Goal: Task Accomplishment & Management: Manage account settings

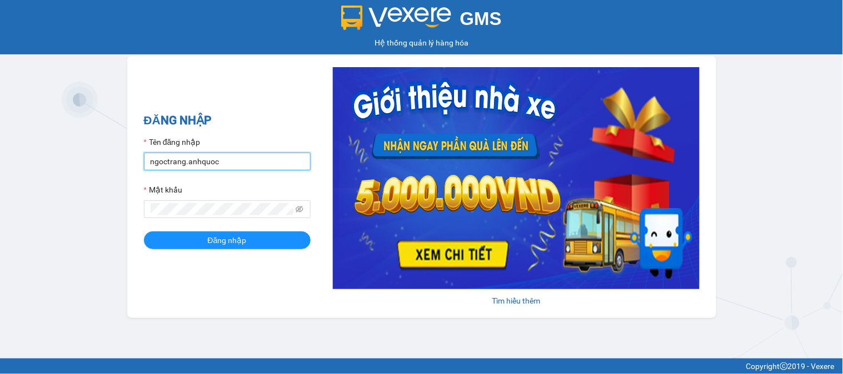
click at [280, 163] on input "ngoctrang.anhquoc" at bounding box center [227, 162] width 167 height 18
type input "huyentrang.anhquoc"
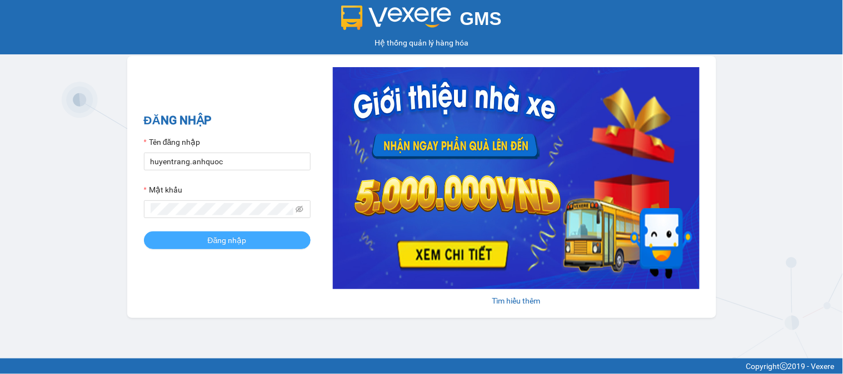
click at [251, 241] on button "Đăng nhập" at bounding box center [227, 241] width 167 height 18
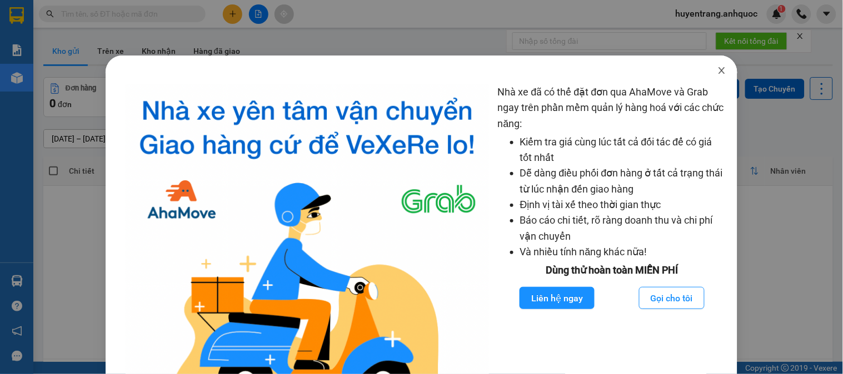
click at [717, 71] on icon "close" at bounding box center [721, 70] width 9 height 9
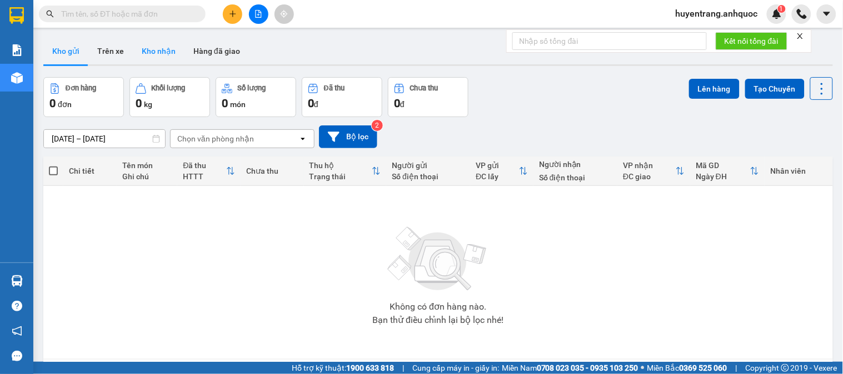
click at [157, 54] on button "Kho nhận" at bounding box center [159, 51] width 52 height 27
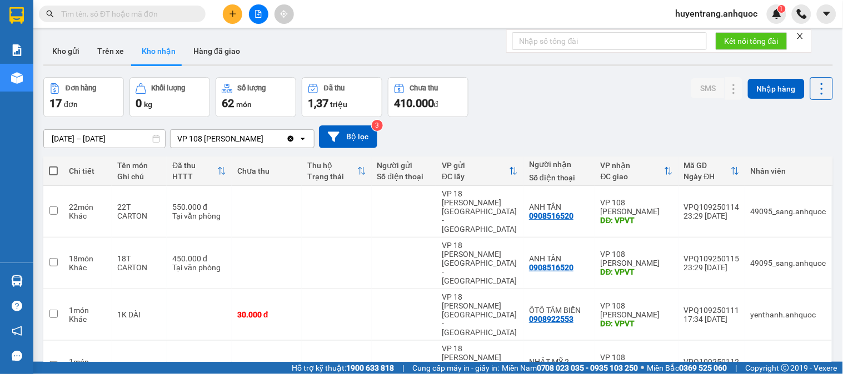
click at [381, 182] on th "Người gửi Số điện thoại" at bounding box center [404, 171] width 65 height 29
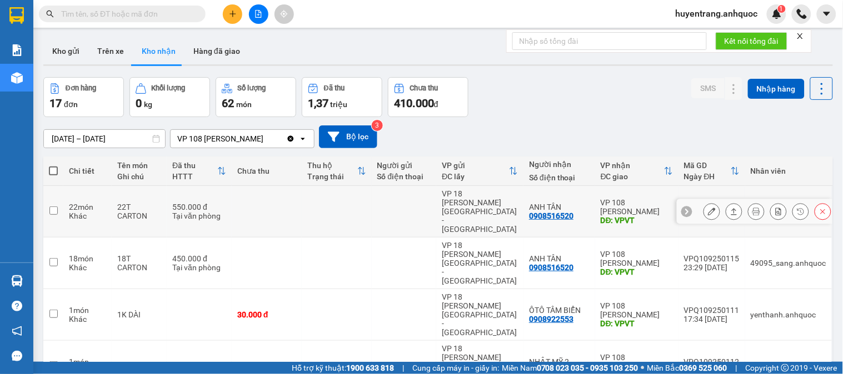
click at [366, 207] on td at bounding box center [337, 212] width 70 height 52
checkbox input "true"
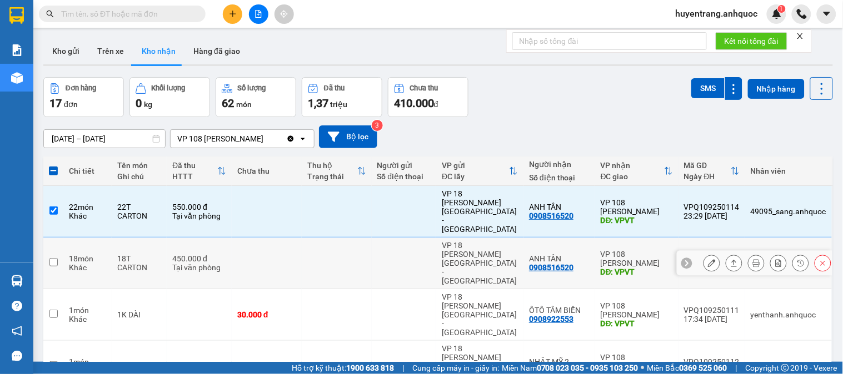
click at [363, 243] on td at bounding box center [337, 264] width 70 height 52
checkbox input "true"
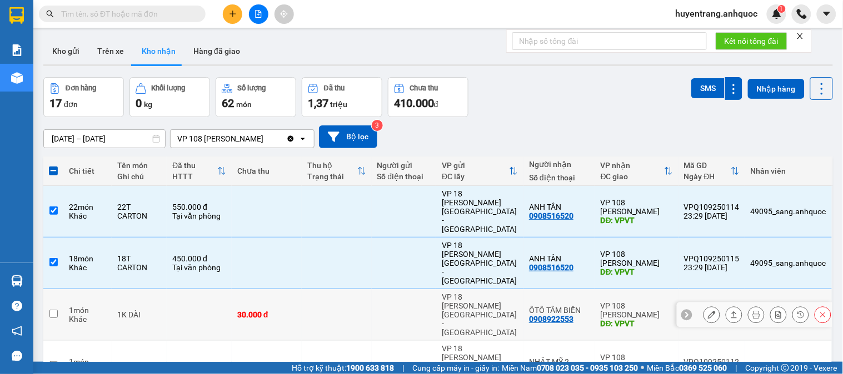
click at [368, 289] on td at bounding box center [337, 315] width 70 height 52
checkbox input "true"
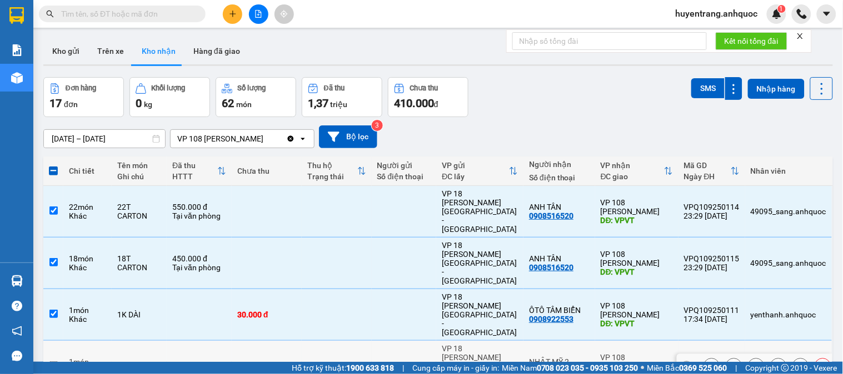
click at [407, 362] on div at bounding box center [404, 366] width 54 height 9
checkbox input "true"
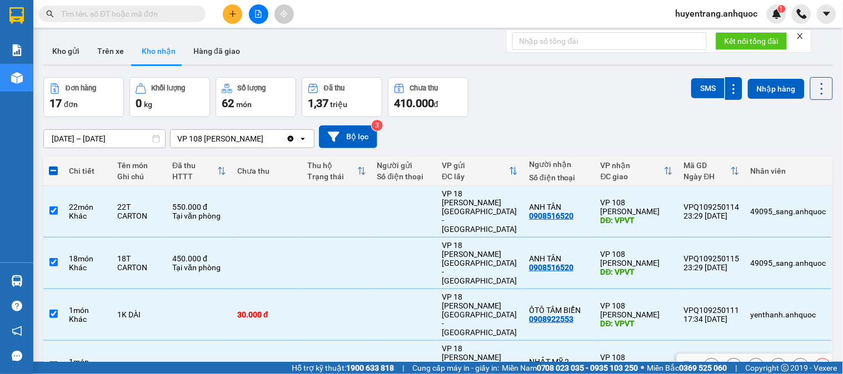
scroll to position [62, 0]
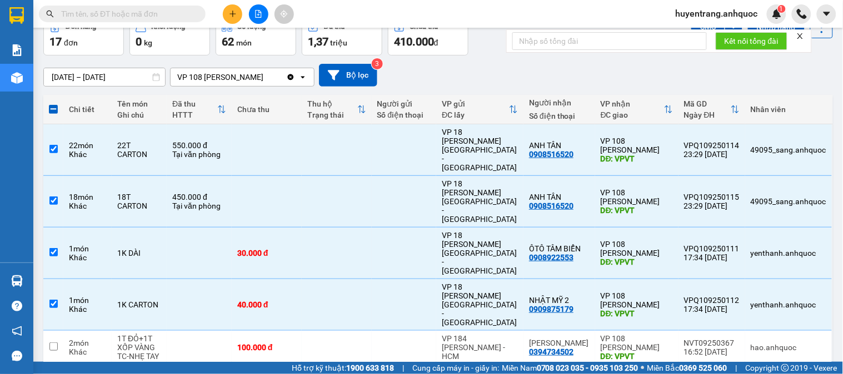
checkbox input "true"
click at [400, 343] on div at bounding box center [404, 347] width 54 height 9
checkbox input "true"
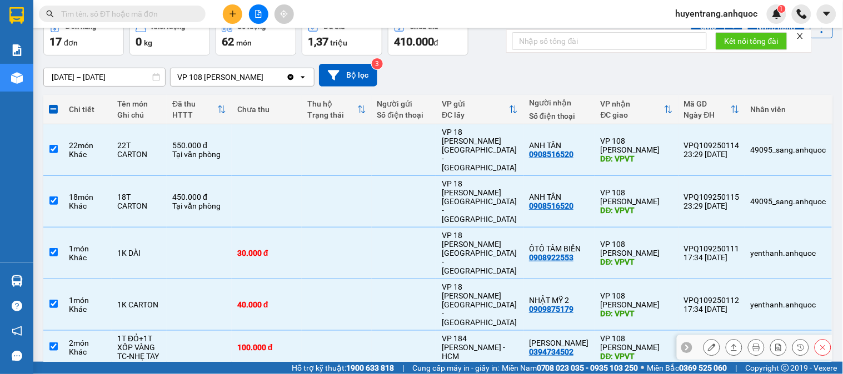
scroll to position [123, 0]
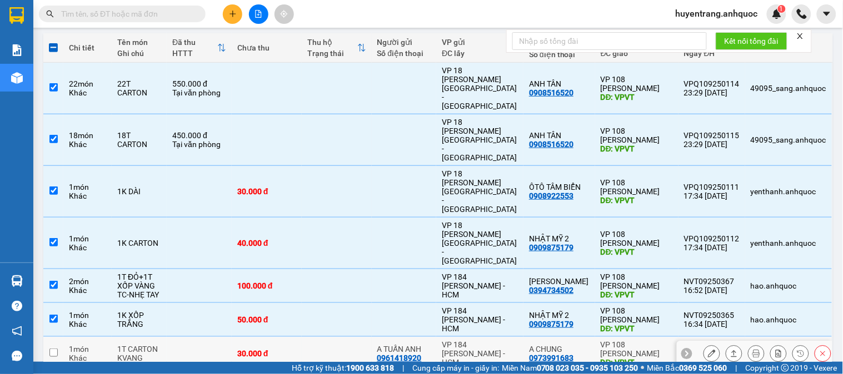
click at [400, 345] on div "A TUẤN ANH" at bounding box center [404, 349] width 54 height 9
checkbox input "true"
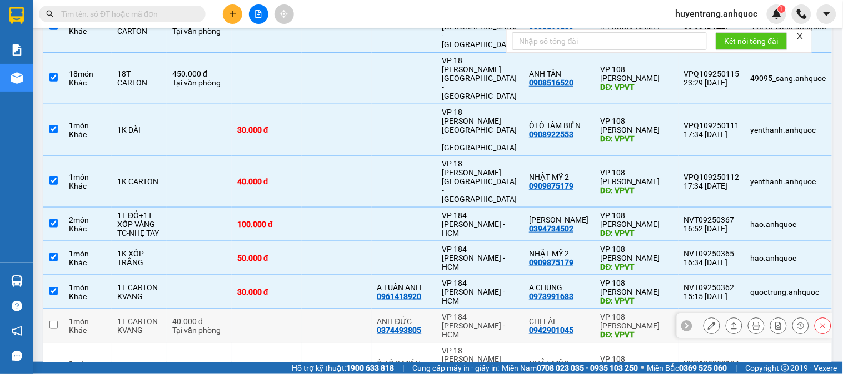
click at [458, 313] on div "VP 184 [PERSON_NAME] - HCM" at bounding box center [480, 326] width 76 height 27
checkbox input "true"
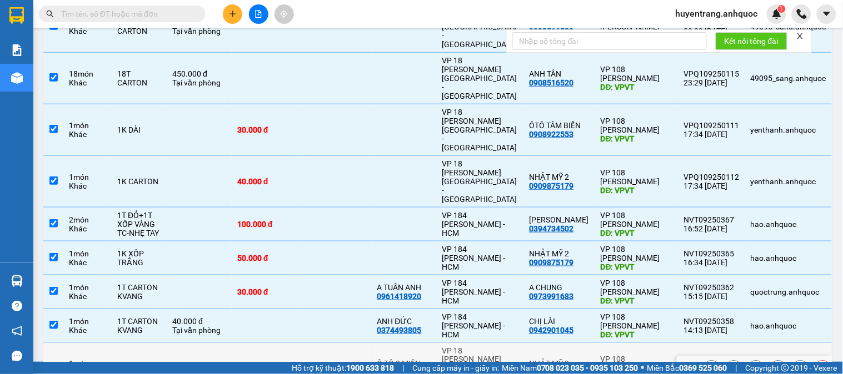
click at [580, 343] on td "NHẬT MỸ 2 0909875179" at bounding box center [559, 369] width 72 height 52
checkbox input "true"
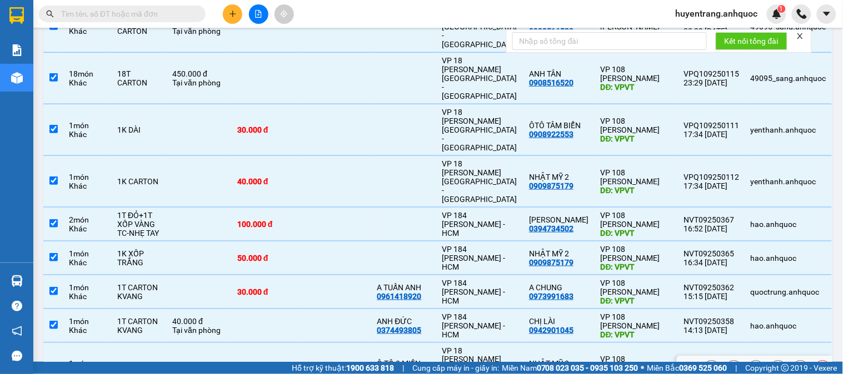
scroll to position [209, 0]
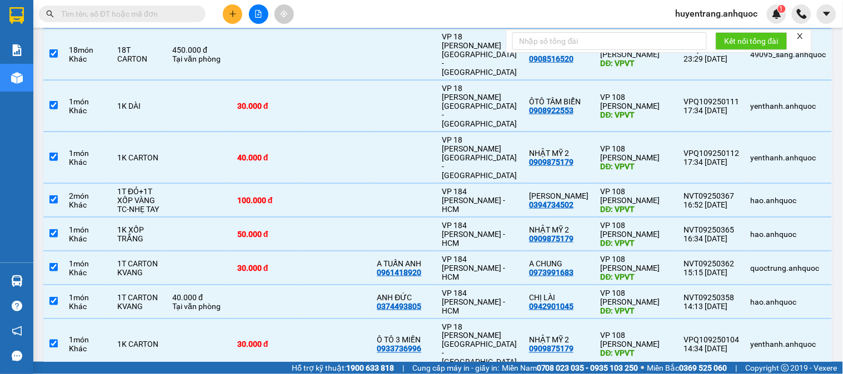
checkbox input "true"
checkbox input "false"
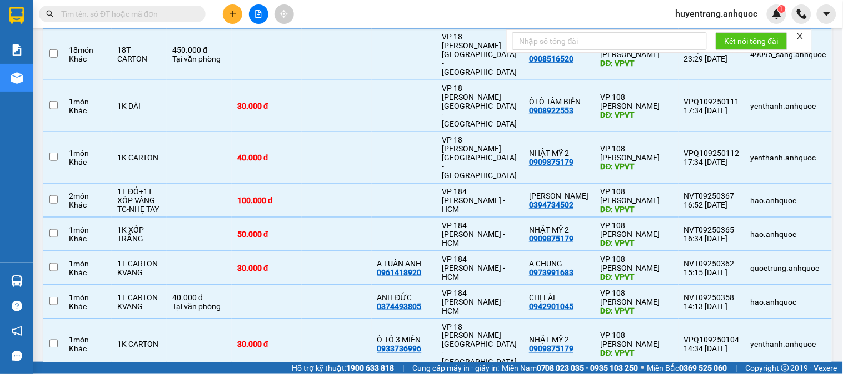
checkbox input "false"
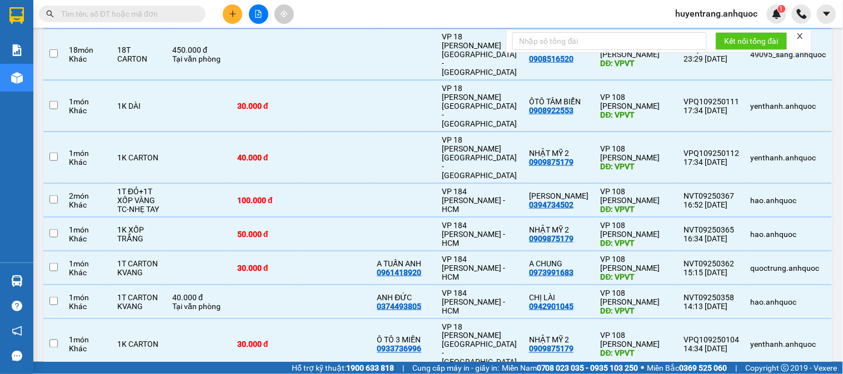
checkbox input "false"
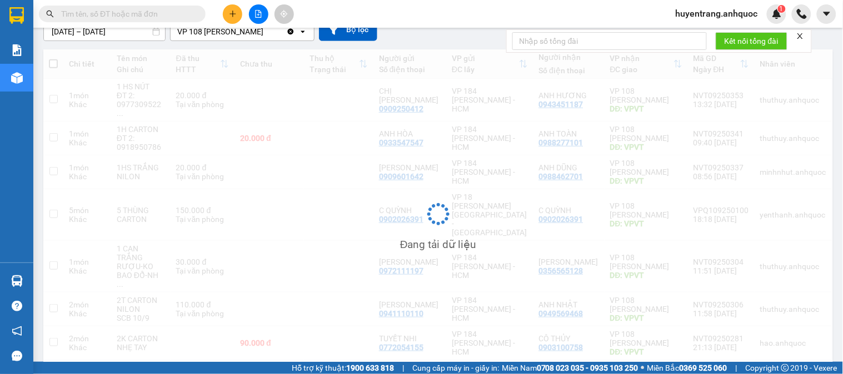
scroll to position [107, 0]
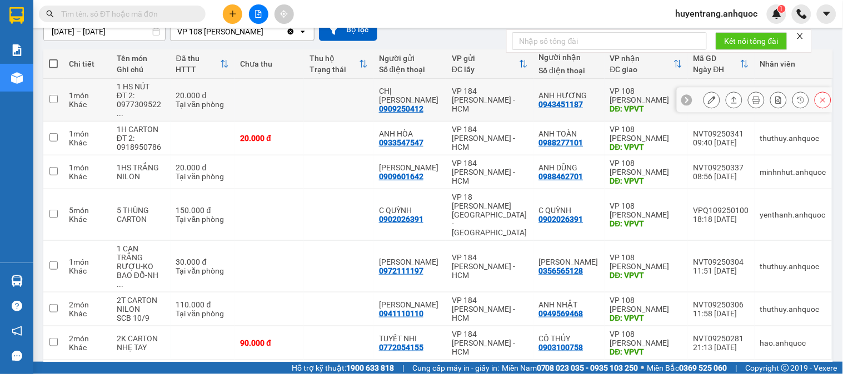
click at [471, 99] on div "VP 184 [PERSON_NAME] - HCM" at bounding box center [490, 100] width 76 height 27
checkbox input "true"
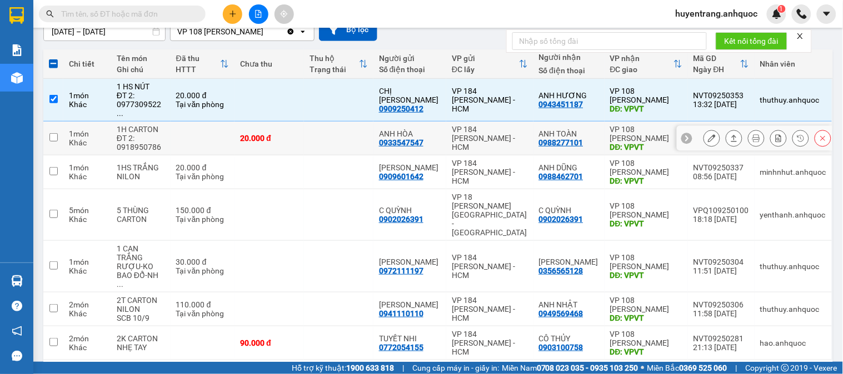
click at [478, 130] on div "VP 184 [PERSON_NAME] - HCM" at bounding box center [490, 138] width 76 height 27
checkbox input "true"
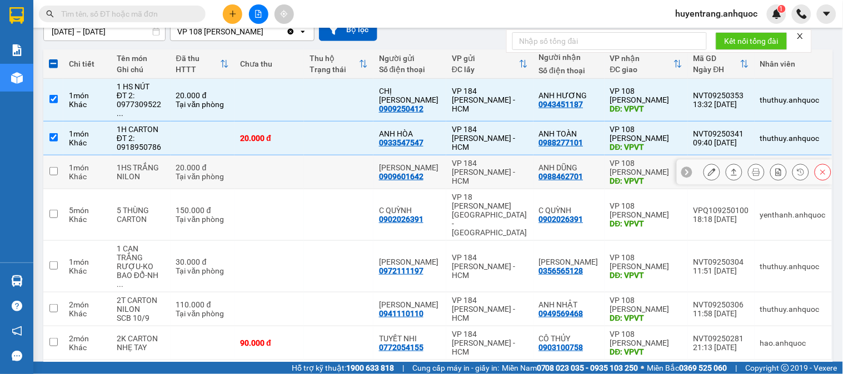
click at [488, 167] on div "VP 184 [PERSON_NAME] - HCM" at bounding box center [490, 172] width 76 height 27
checkbox input "true"
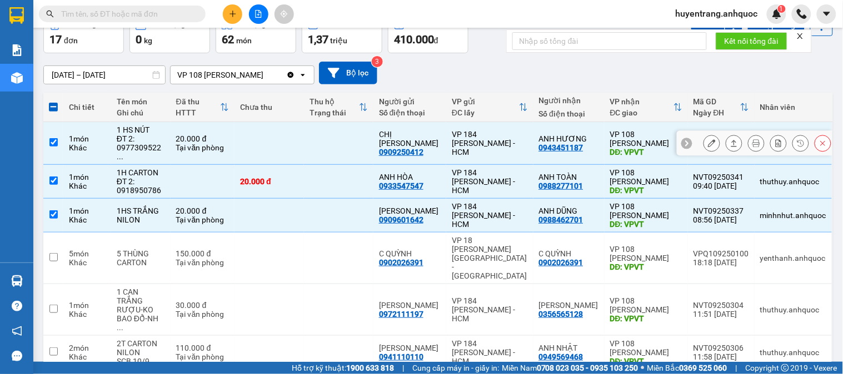
scroll to position [0, 0]
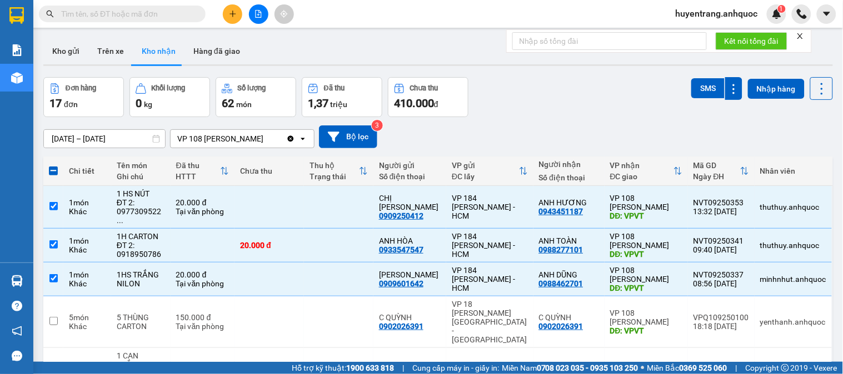
click at [110, 137] on input "[DATE] – [DATE]" at bounding box center [104, 139] width 121 height 18
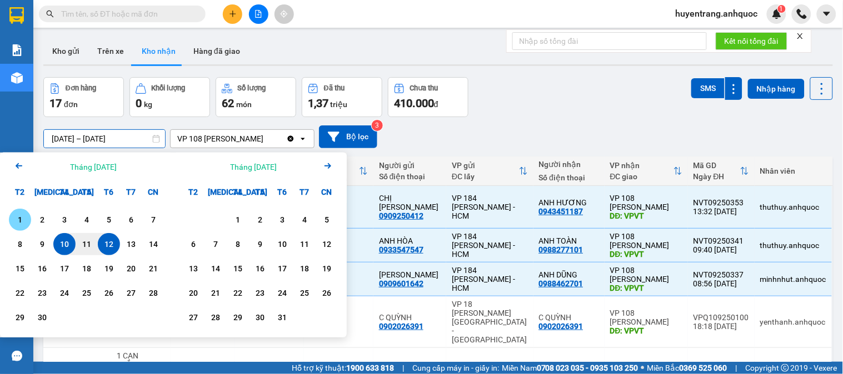
click at [22, 221] on div "1" at bounding box center [20, 219] width 16 height 13
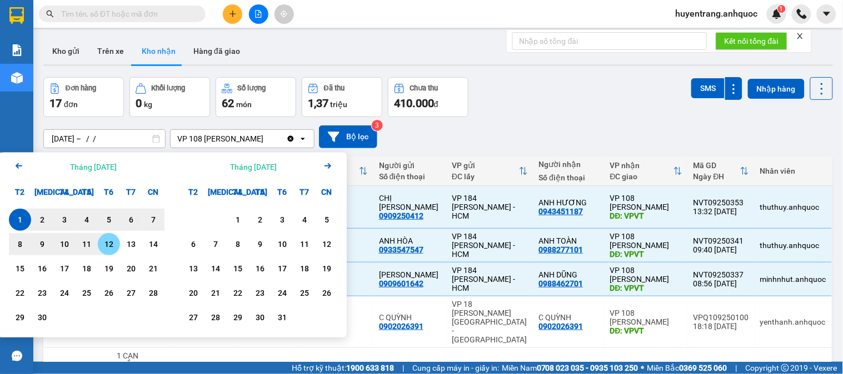
click at [109, 247] on div "12" at bounding box center [109, 244] width 16 height 13
type input "[DATE] – [DATE]"
checkbox input "false"
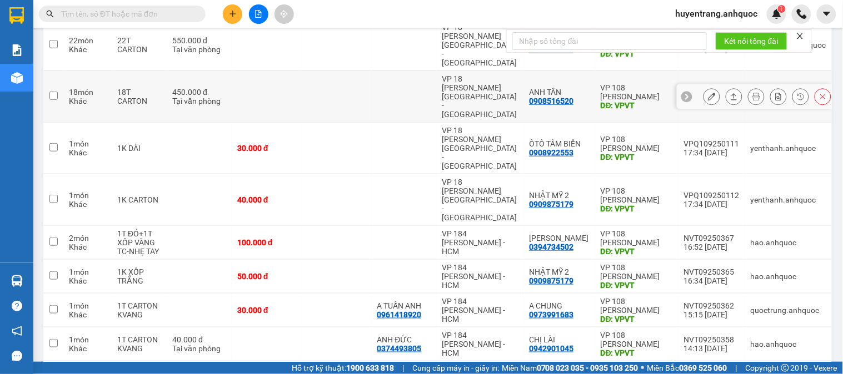
scroll to position [209, 0]
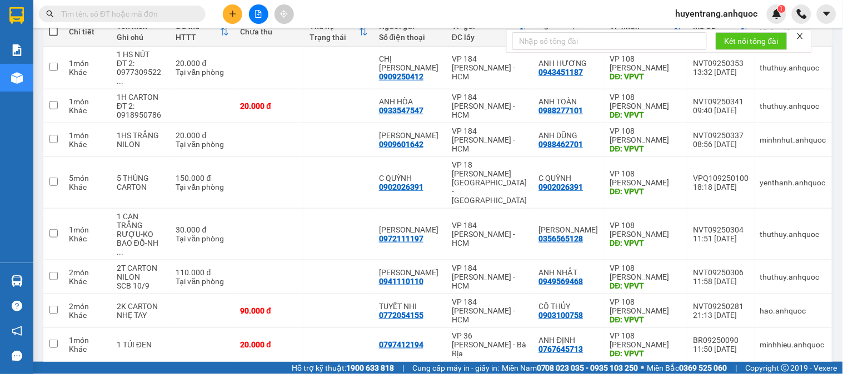
scroll to position [141, 0]
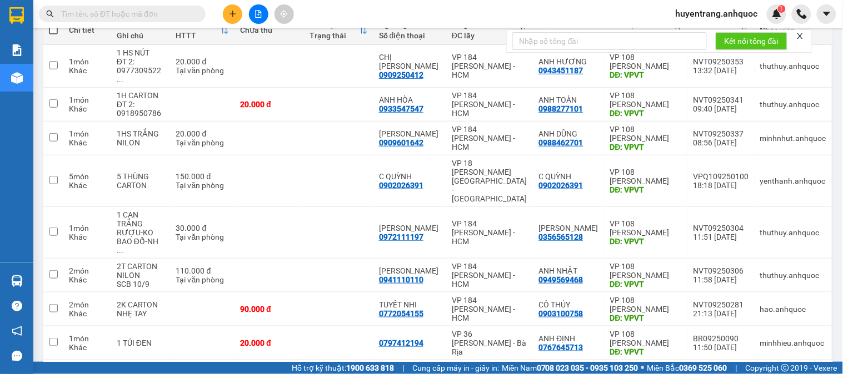
click at [181, 19] on input "text" at bounding box center [126, 14] width 131 height 12
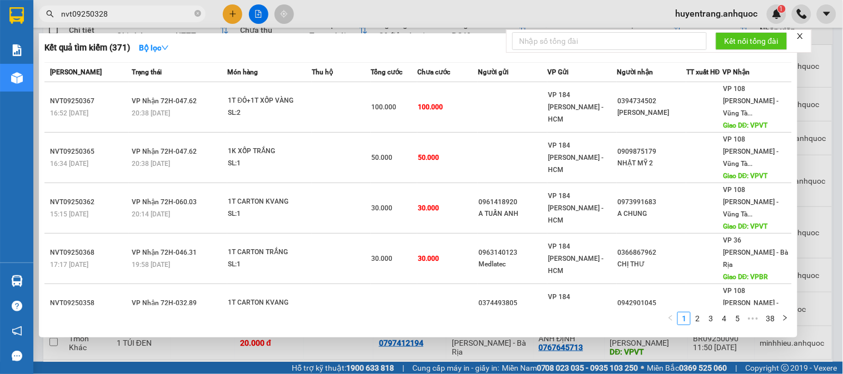
drag, startPoint x: 70, startPoint y: 13, endPoint x: 51, endPoint y: 17, distance: 19.7
click at [51, 17] on div "nvt09250328" at bounding box center [108, 14] width 217 height 17
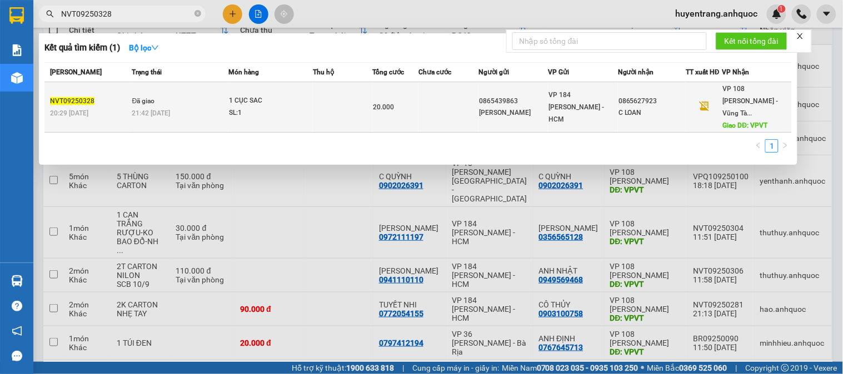
type input "NVT09250328"
click at [223, 86] on td "Đã giao 21:42 - 11/09" at bounding box center [178, 107] width 99 height 51
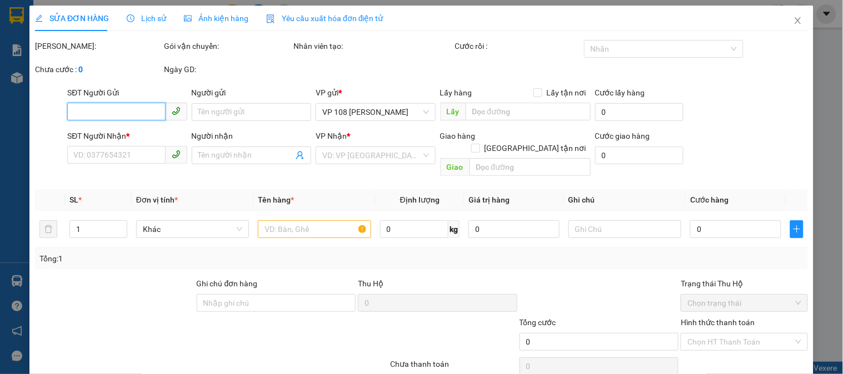
type input "0865439863"
type input "[PERSON_NAME]"
type input "0865627923"
type input "C LOAN"
type input "VPVT"
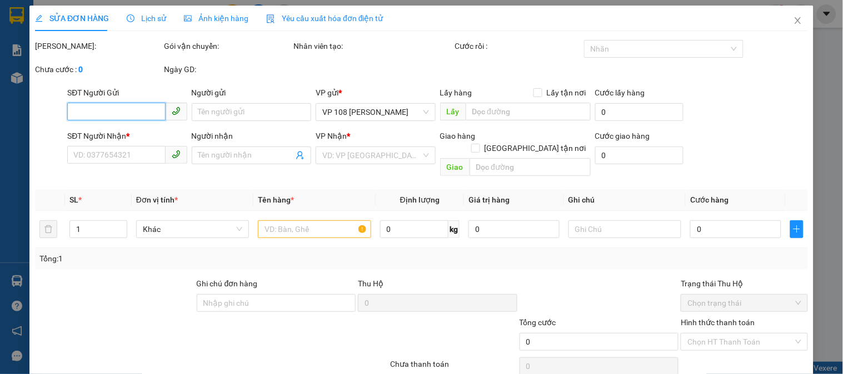
type input "20.000"
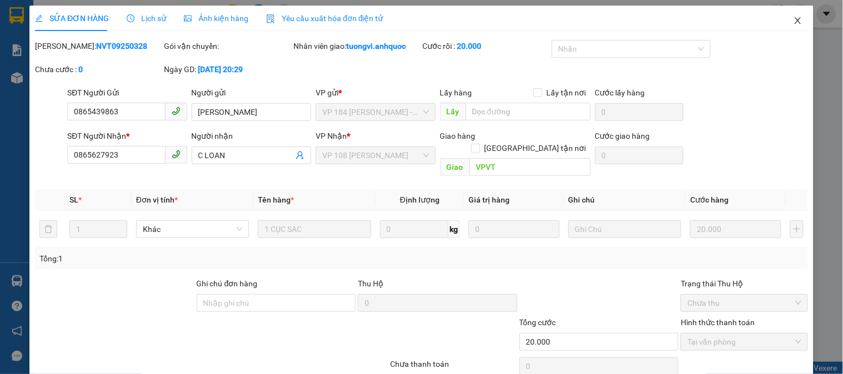
click at [783, 21] on span "Close" at bounding box center [797, 21] width 31 height 31
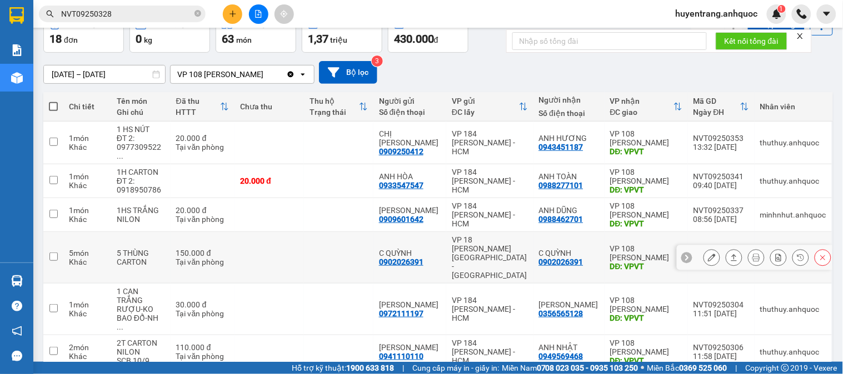
scroll to position [141, 0]
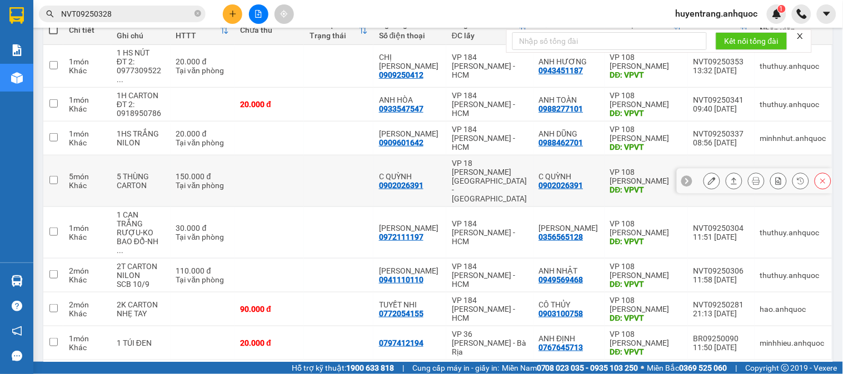
click at [509, 166] on div "VP 18 [PERSON_NAME][GEOGRAPHIC_DATA] - [GEOGRAPHIC_DATA]" at bounding box center [490, 181] width 76 height 44
checkbox input "true"
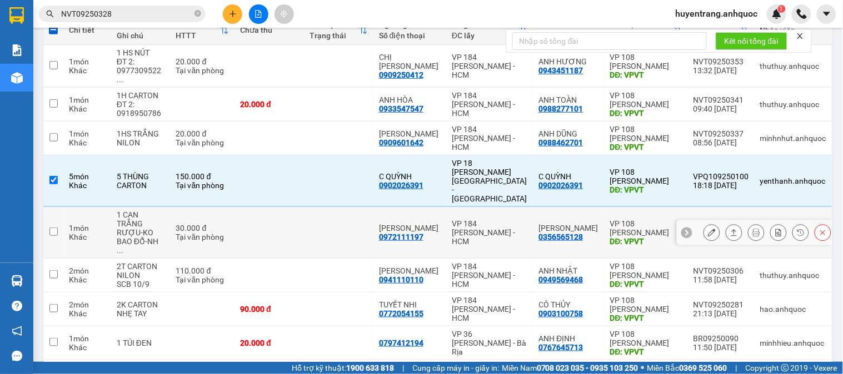
click at [585, 224] on div "[PERSON_NAME]" at bounding box center [569, 228] width 60 height 9
checkbox input "true"
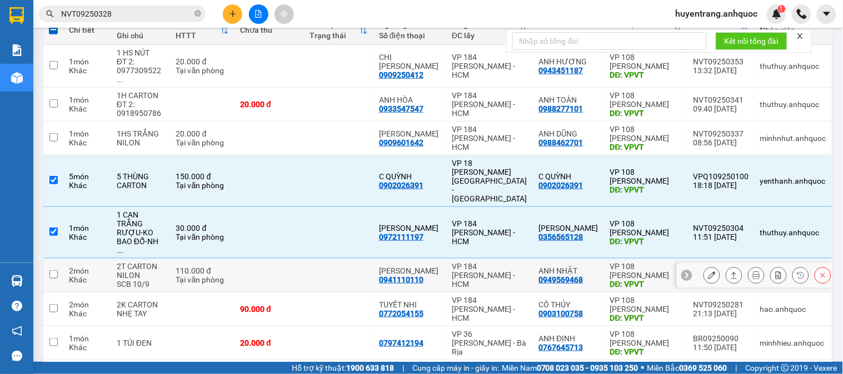
click at [597, 259] on td "ANH NHẬT 0949569468" at bounding box center [568, 276] width 71 height 34
checkbox input "true"
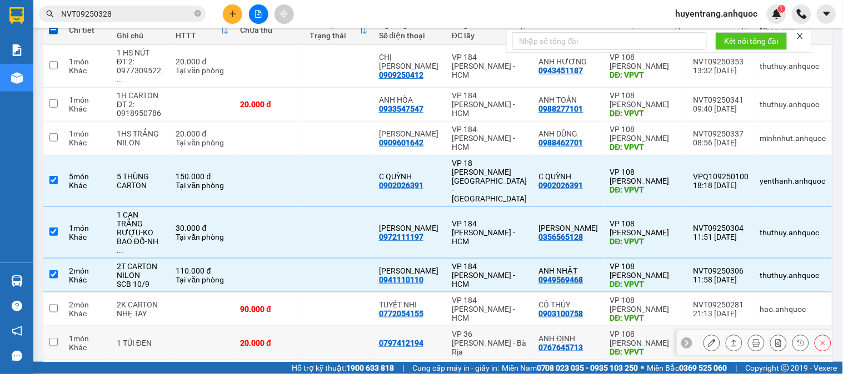
click at [412, 327] on td "0797412194" at bounding box center [409, 344] width 73 height 34
checkbox input "true"
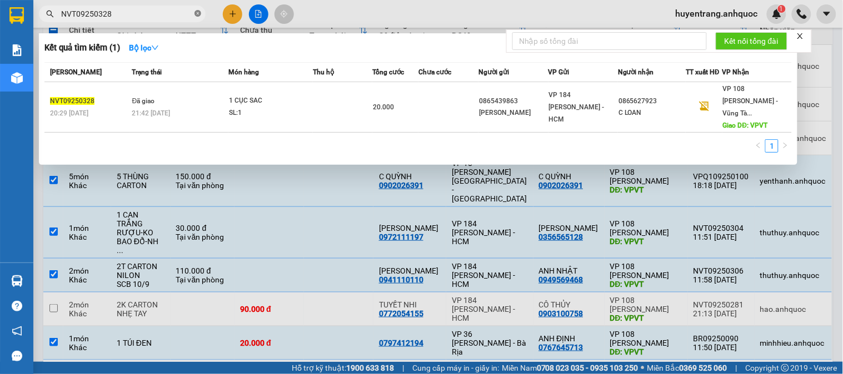
click at [197, 15] on icon "close-circle" at bounding box center [197, 13] width 7 height 7
click at [289, 322] on div at bounding box center [421, 187] width 843 height 374
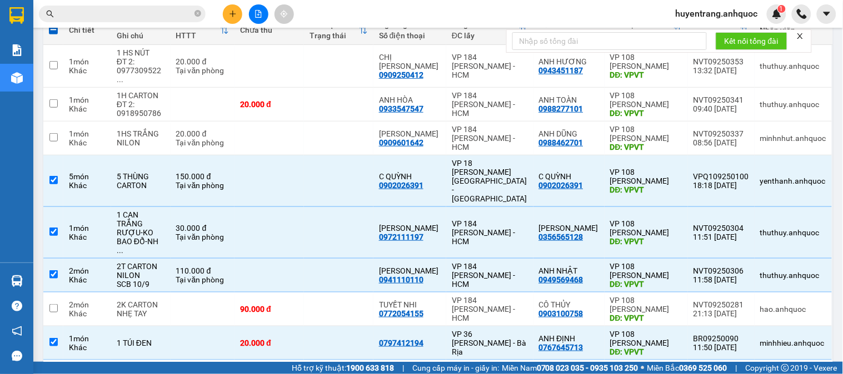
click at [687, 370] on button "1" at bounding box center [692, 378] width 17 height 17
checkbox input "false"
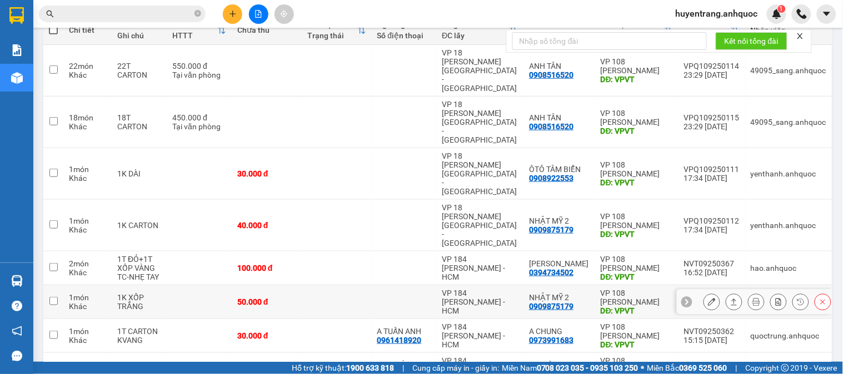
scroll to position [79, 0]
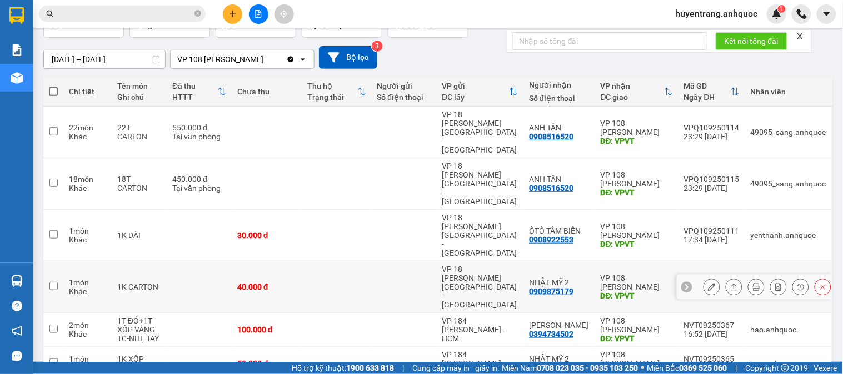
click at [595, 262] on td "VP 108 Lê Hồng Phong - Vũng Tàu DĐ: VPVT" at bounding box center [636, 288] width 83 height 52
checkbox input "true"
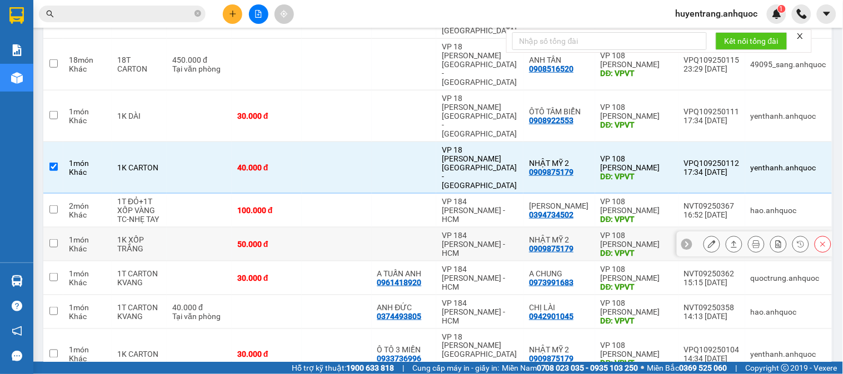
scroll to position [203, 0]
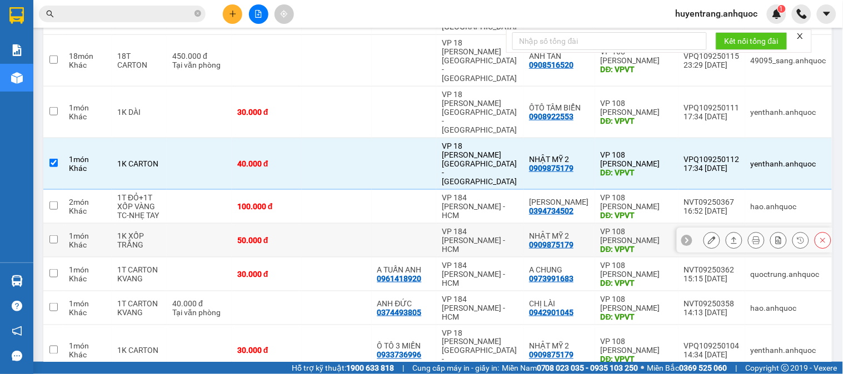
click at [605, 227] on div "VP 108 [PERSON_NAME]" at bounding box center [636, 236] width 72 height 18
checkbox input "true"
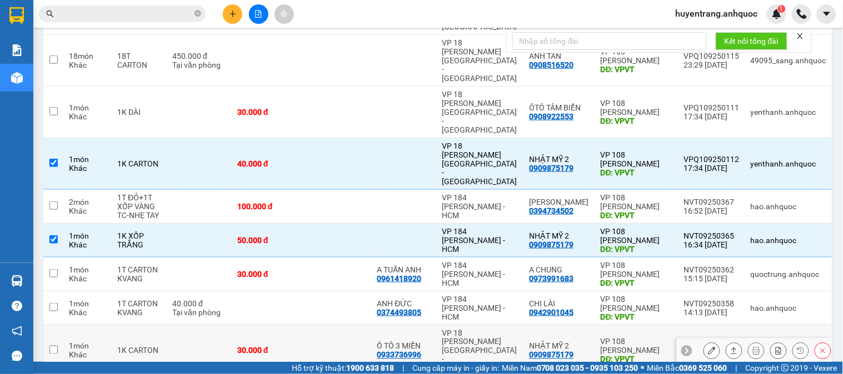
click at [580, 342] on div "NHẬT MỸ 2 0909875179" at bounding box center [559, 351] width 61 height 18
checkbox input "true"
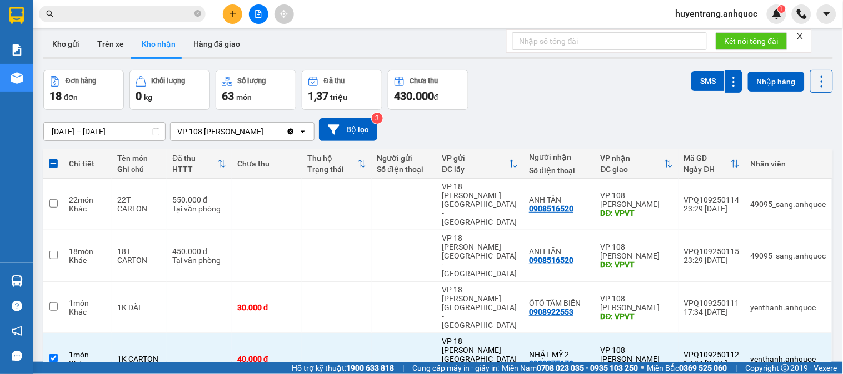
scroll to position [0, 0]
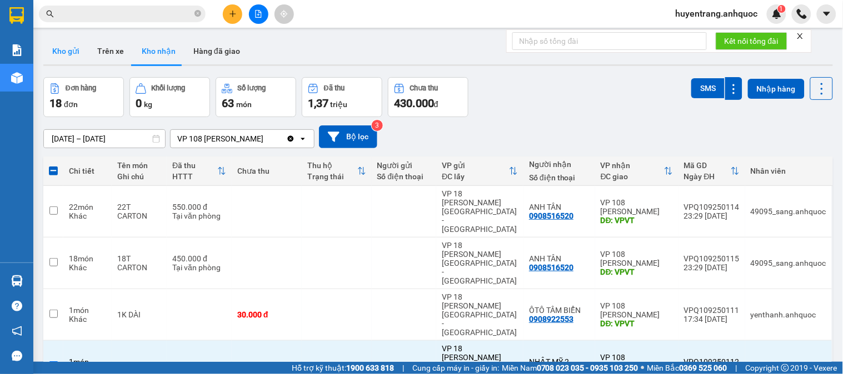
click at [74, 43] on button "Kho gửi" at bounding box center [65, 51] width 45 height 27
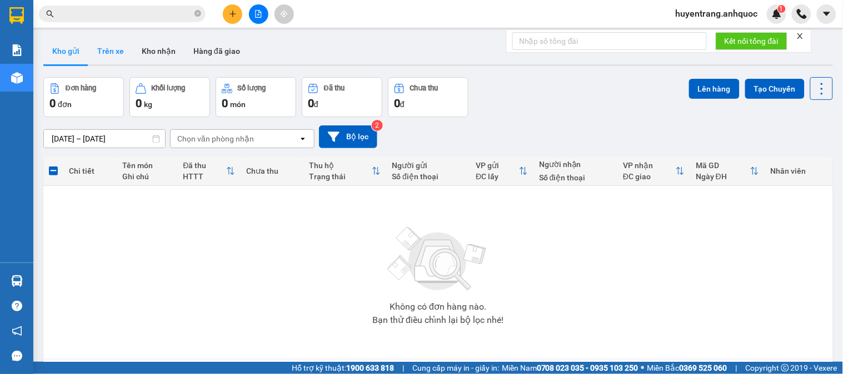
click at [118, 47] on button "Trên xe" at bounding box center [110, 51] width 44 height 27
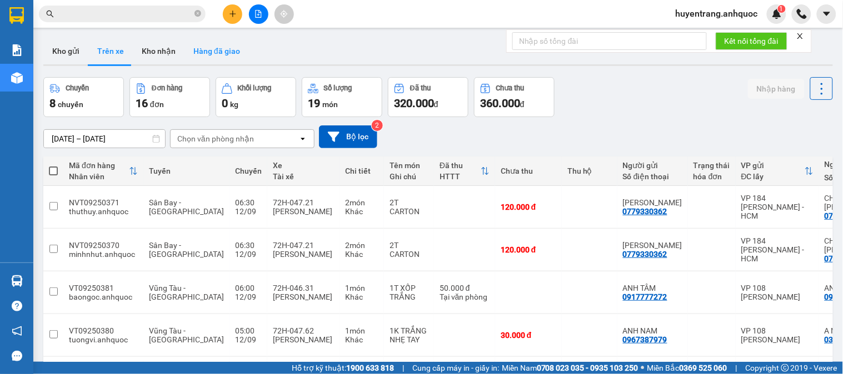
click at [207, 51] on button "Hàng đã giao" at bounding box center [216, 51] width 64 height 27
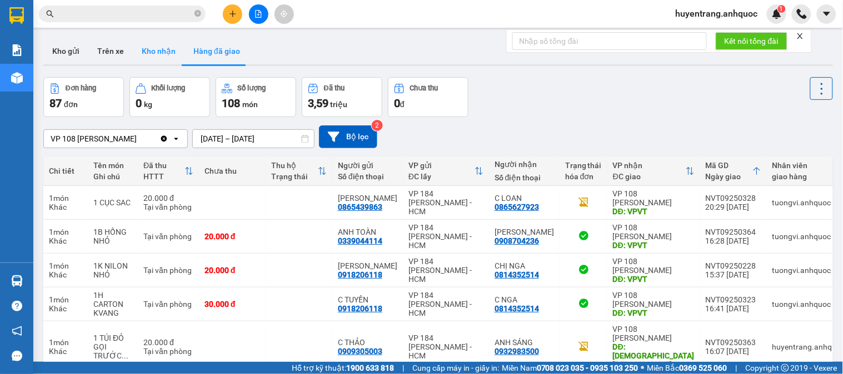
click at [146, 53] on button "Kho nhận" at bounding box center [159, 51] width 52 height 27
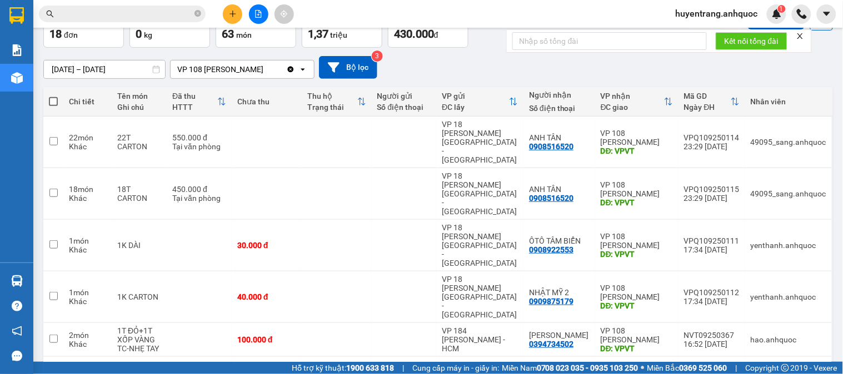
scroll to position [185, 0]
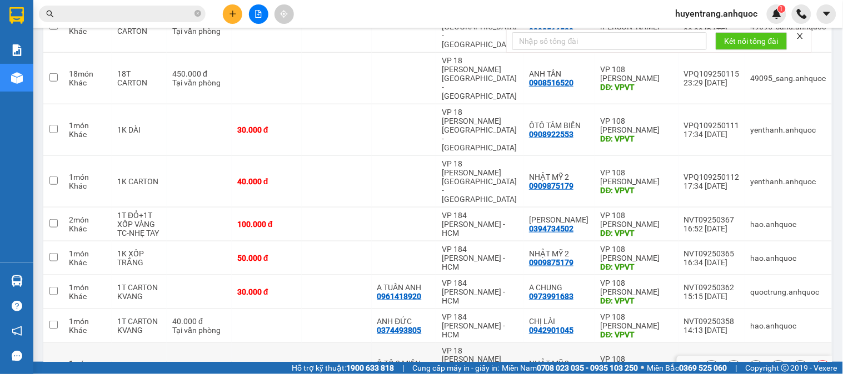
click at [251, 343] on td "30.000 đ" at bounding box center [267, 369] width 70 height 52
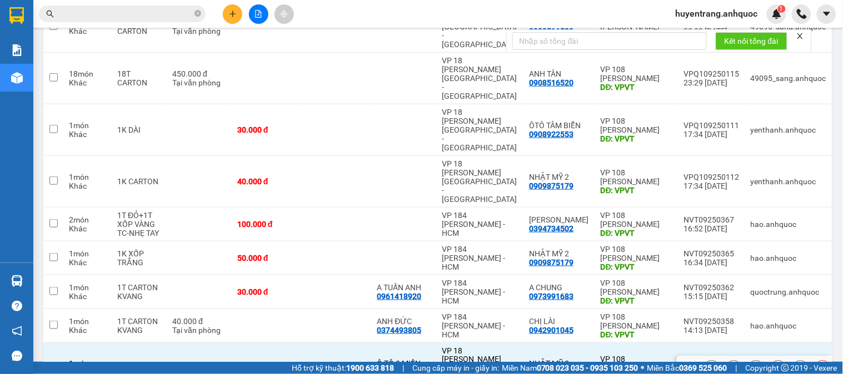
click at [254, 343] on td "30.000 đ" at bounding box center [267, 369] width 70 height 52
checkbox input "false"
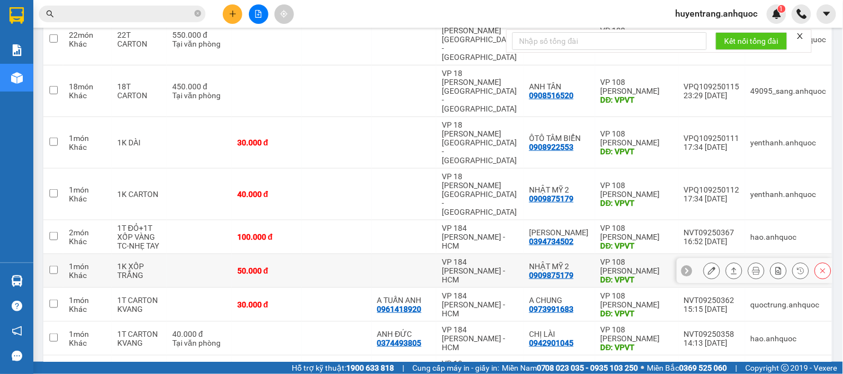
scroll to position [209, 0]
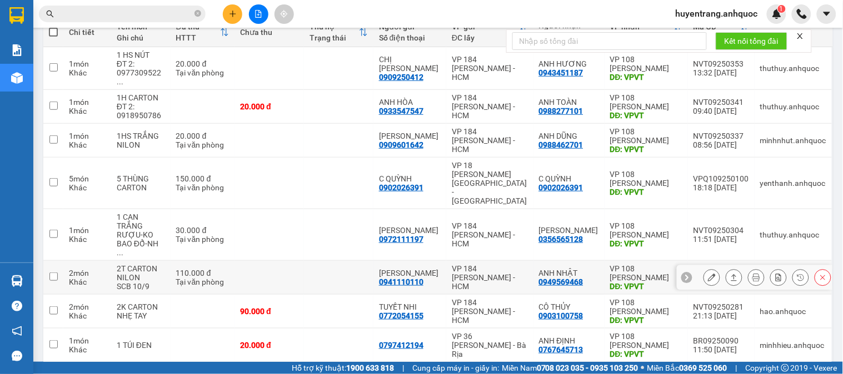
scroll to position [141, 0]
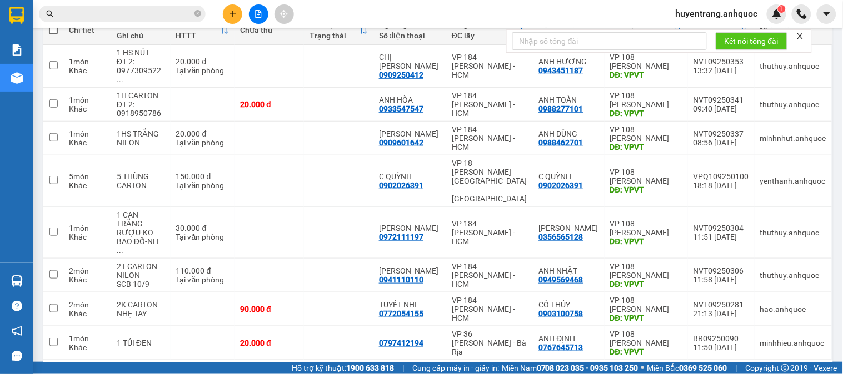
click at [684, 370] on button "1" at bounding box center [692, 378] width 17 height 17
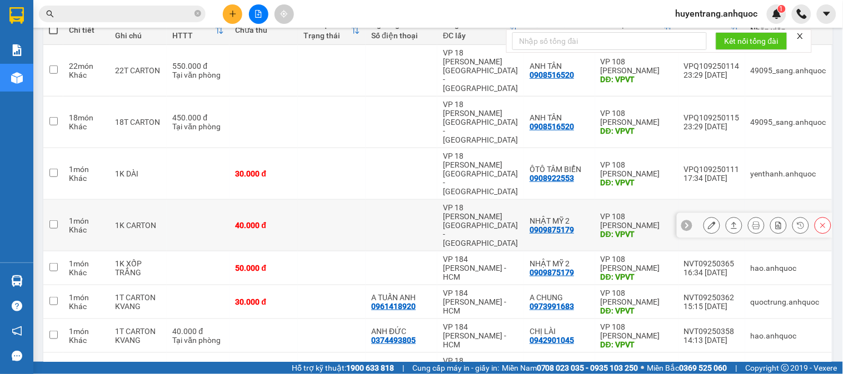
click at [597, 200] on td "VP 108 Lê Hồng Phong - Vũng Tàu DĐ: VPVT" at bounding box center [636, 226] width 83 height 52
checkbox input "true"
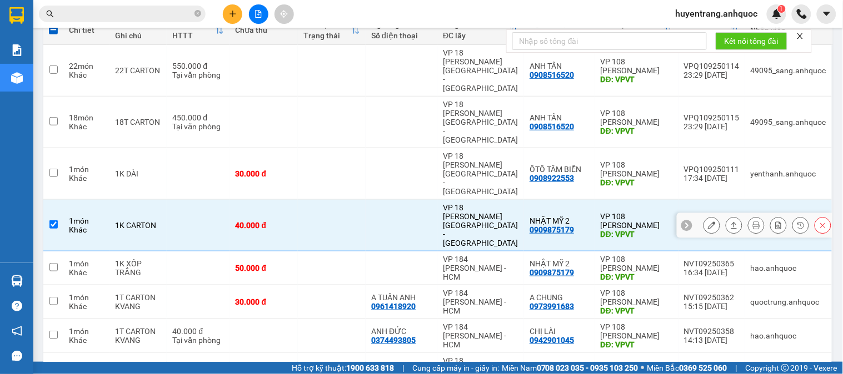
click at [710, 217] on div at bounding box center [711, 225] width 17 height 17
click at [708, 222] on icon at bounding box center [712, 226] width 8 height 8
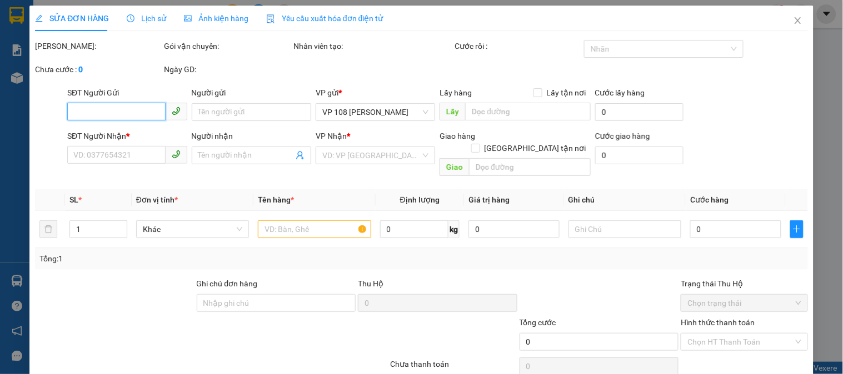
type input "0909875179"
type input "NHẬT MỸ 2"
type input "VPVT"
type input "40.000"
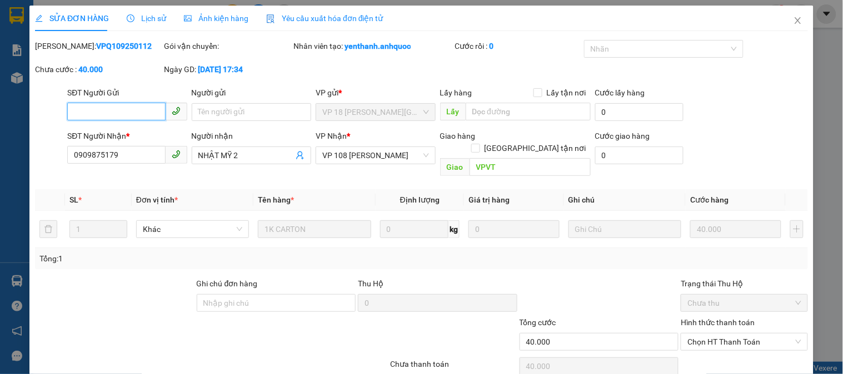
scroll to position [39, 0]
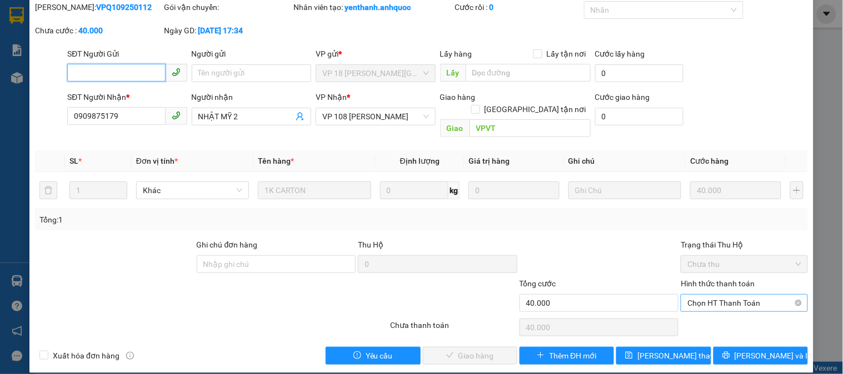
click at [715, 295] on span "Chọn HT Thanh Toán" at bounding box center [743, 303] width 113 height 17
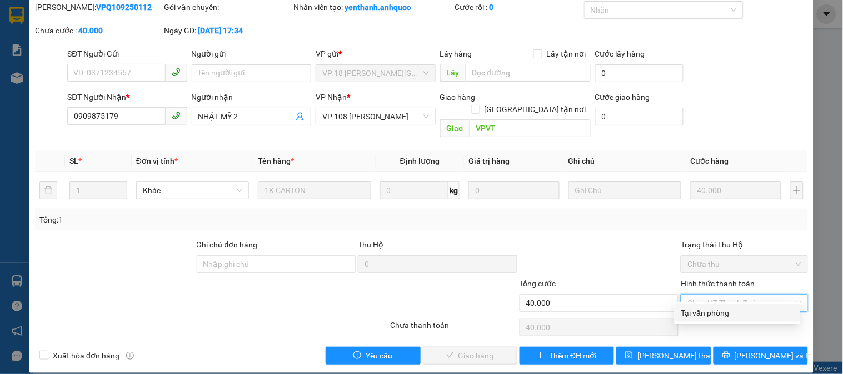
click at [714, 310] on div "Tại văn phòng" at bounding box center [737, 313] width 112 height 12
type input "0"
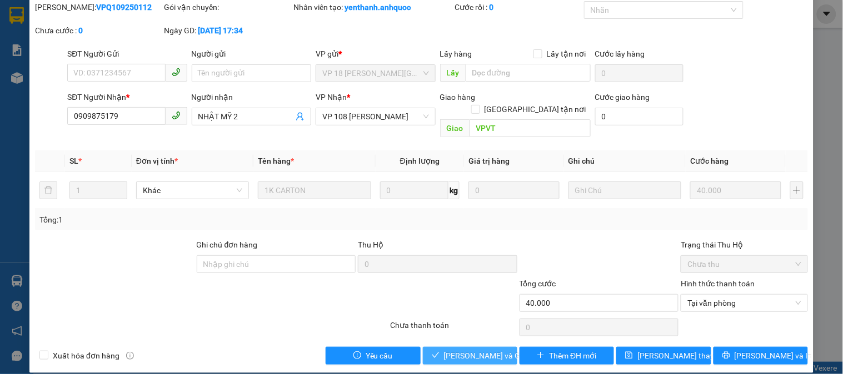
click at [492, 350] on span "[PERSON_NAME] và Giao hàng" at bounding box center [497, 356] width 107 height 12
click at [475, 350] on span "[PERSON_NAME] và Giao hàng" at bounding box center [497, 356] width 107 height 12
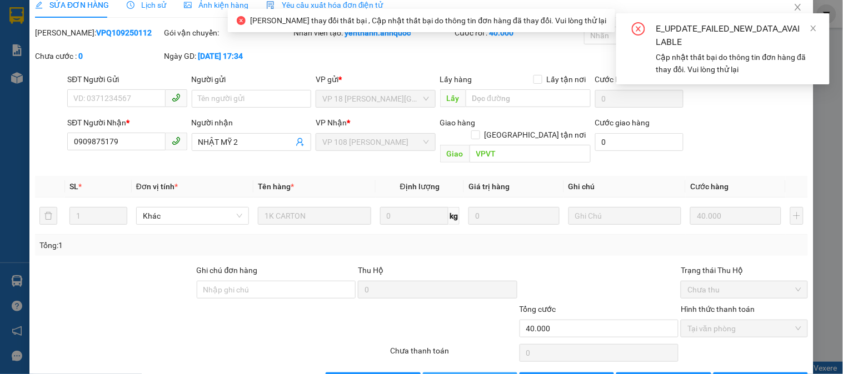
scroll to position [0, 0]
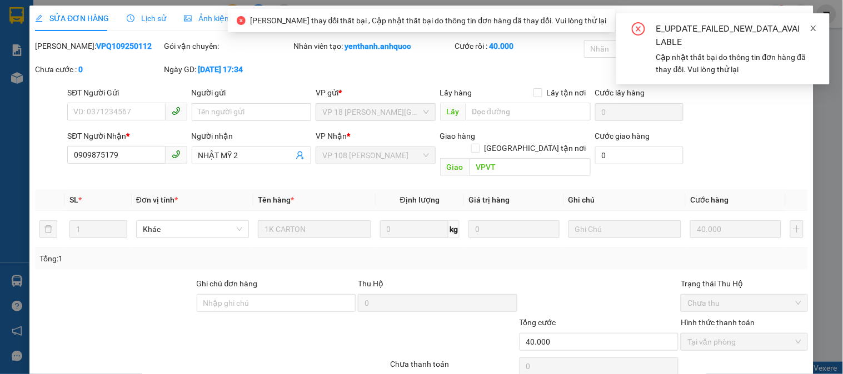
click at [812, 24] on span at bounding box center [813, 28] width 8 height 9
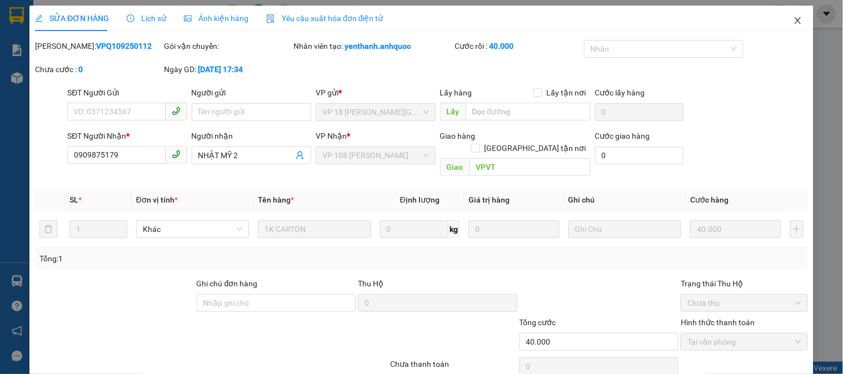
click at [793, 18] on icon "close" at bounding box center [797, 20] width 9 height 9
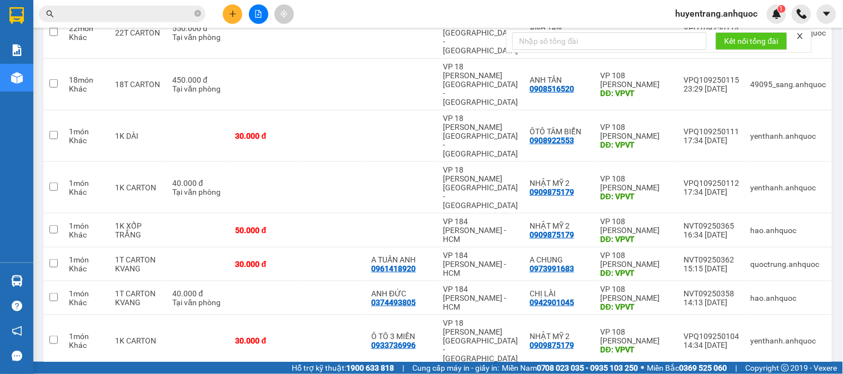
scroll to position [185, 0]
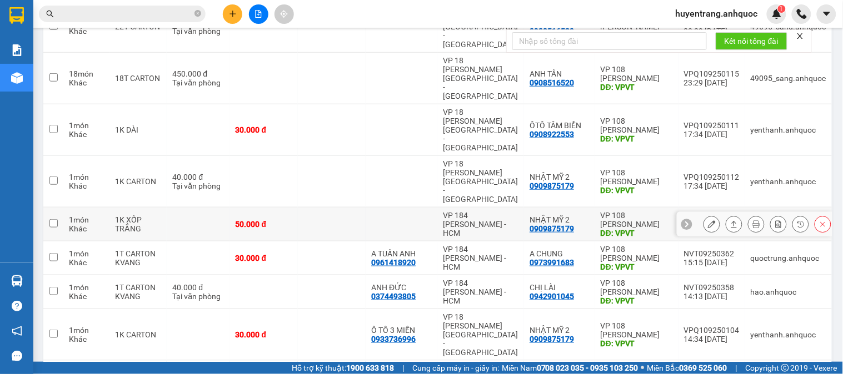
click at [552, 216] on div "NHẬT MỸ 2" at bounding box center [559, 220] width 60 height 9
checkbox input "true"
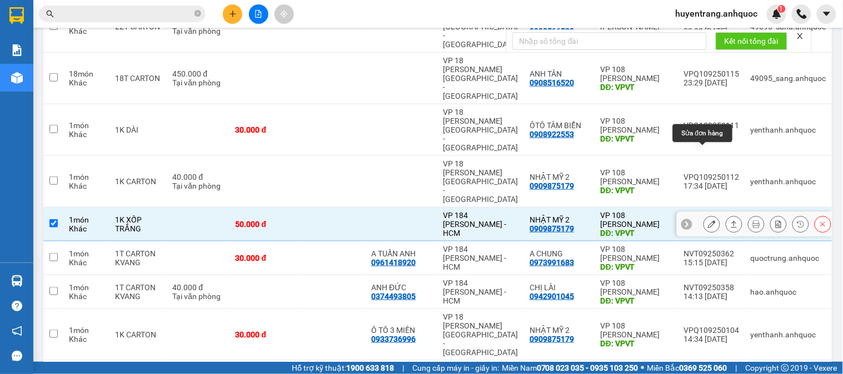
click at [708, 221] on icon at bounding box center [712, 225] width 8 height 8
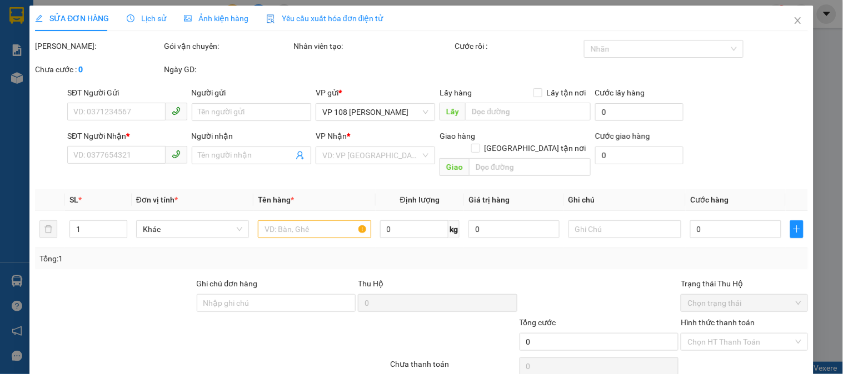
type input "0909875179"
type input "NHẬT MỸ 2"
type input "VPVT"
type input "50.000"
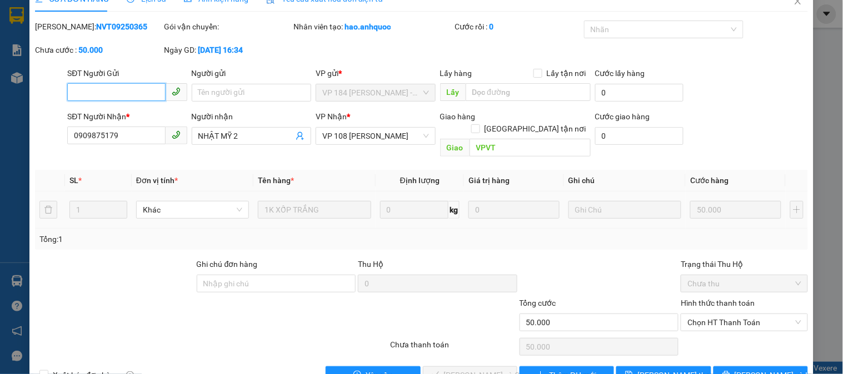
scroll to position [39, 0]
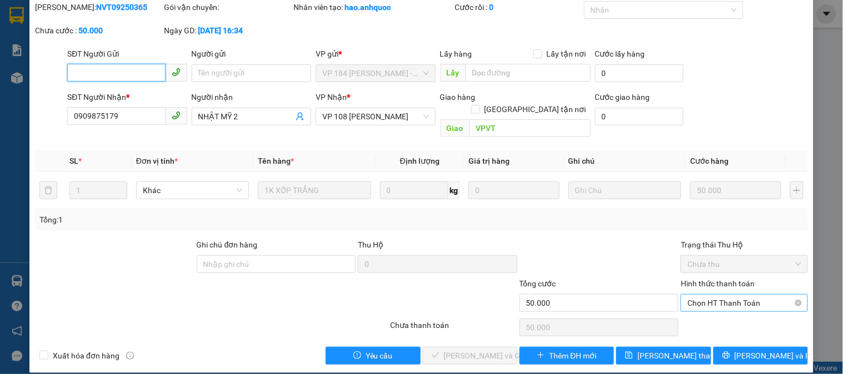
click at [715, 295] on span "Chọn HT Thanh Toán" at bounding box center [743, 303] width 113 height 17
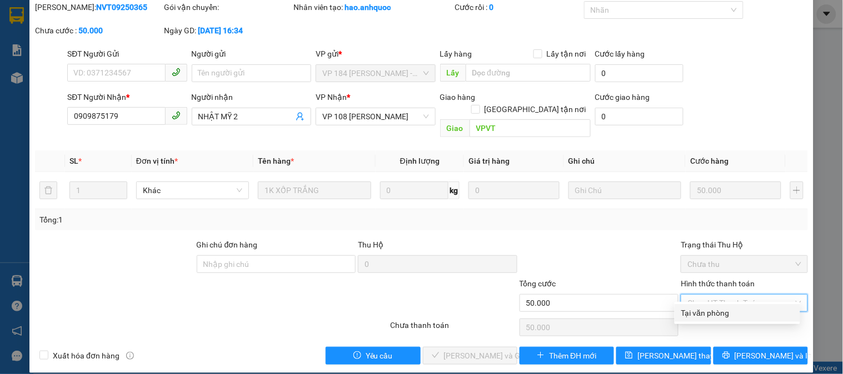
click at [719, 309] on div "Tại văn phòng" at bounding box center [737, 313] width 112 height 12
type input "0"
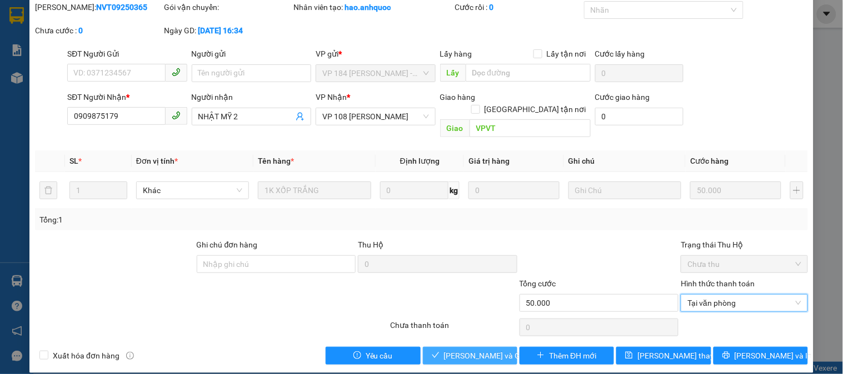
click at [474, 350] on span "[PERSON_NAME] và Giao hàng" at bounding box center [497, 356] width 107 height 12
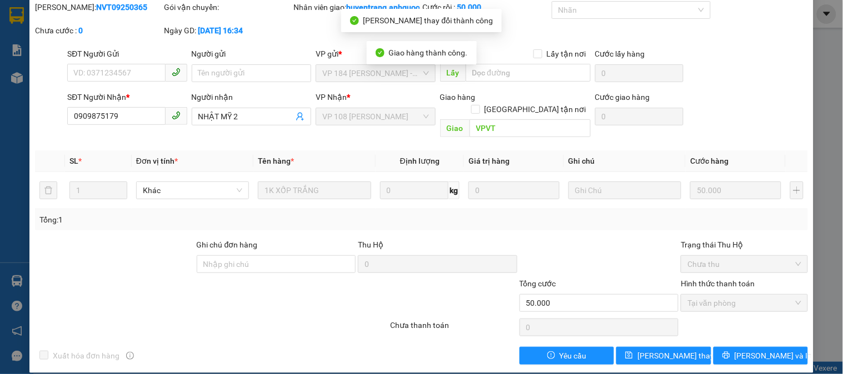
scroll to position [0, 0]
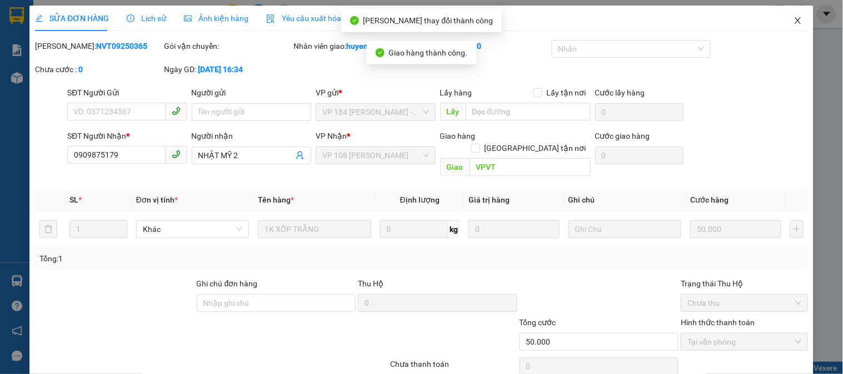
click at [794, 22] on icon "close" at bounding box center [797, 20] width 6 height 7
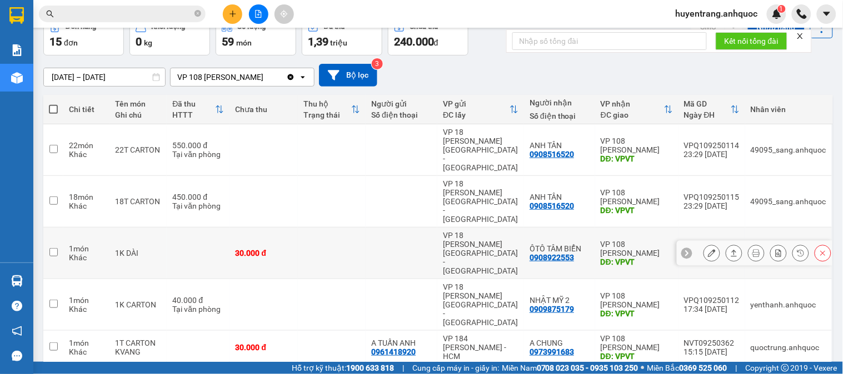
scroll to position [123, 0]
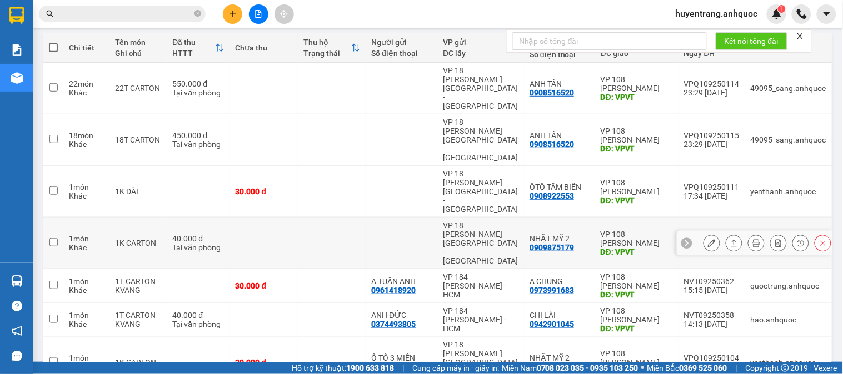
click at [620, 230] on div "VP 108 [PERSON_NAME]" at bounding box center [636, 239] width 72 height 18
checkbox input "true"
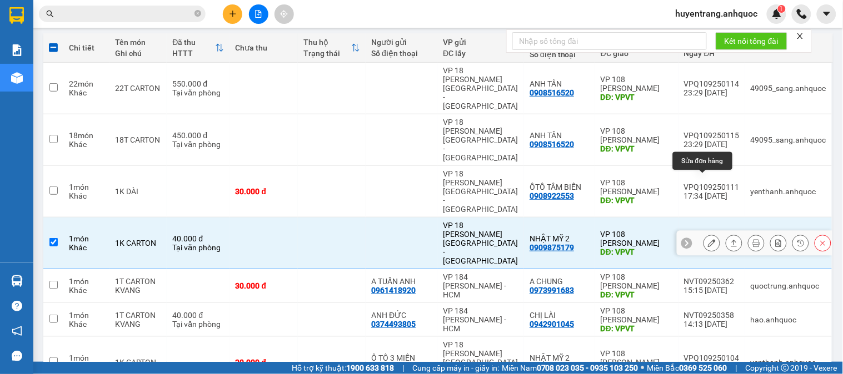
click at [708, 239] on icon at bounding box center [712, 243] width 8 height 8
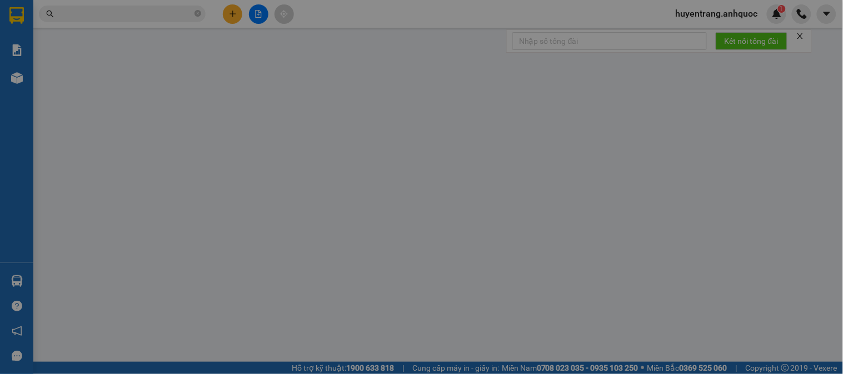
type input "0909875179"
type input "NHẬT MỸ 2"
type input "VPVT"
type input "40.000"
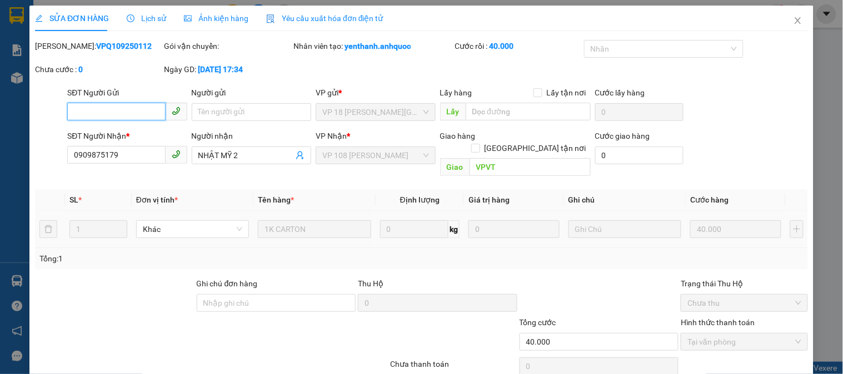
scroll to position [39, 0]
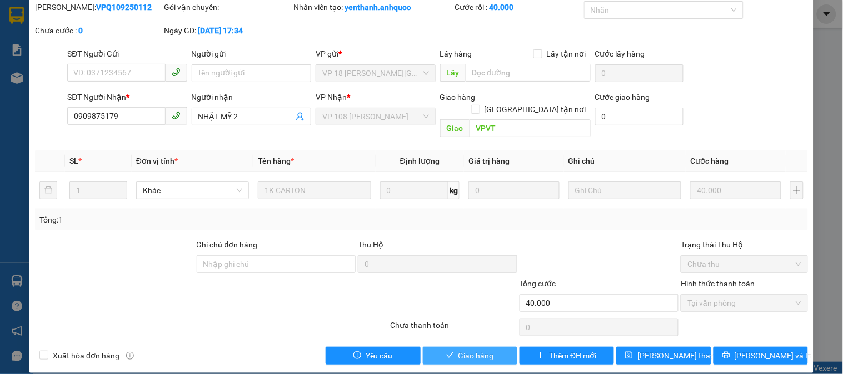
click at [470, 350] on span "Giao hàng" at bounding box center [476, 356] width 36 height 12
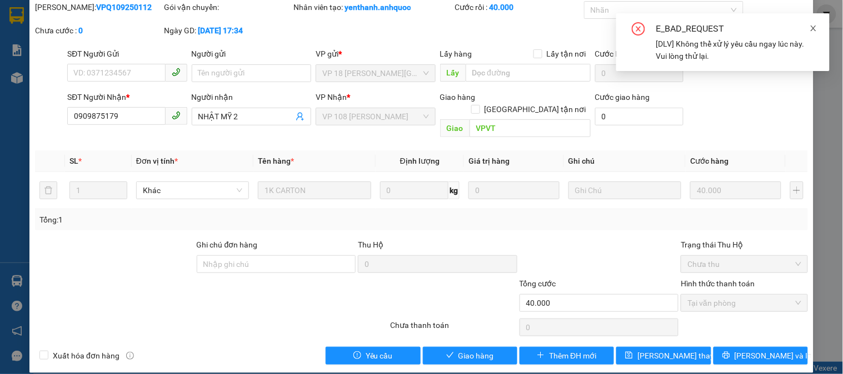
click at [813, 25] on icon "close" at bounding box center [813, 28] width 8 height 8
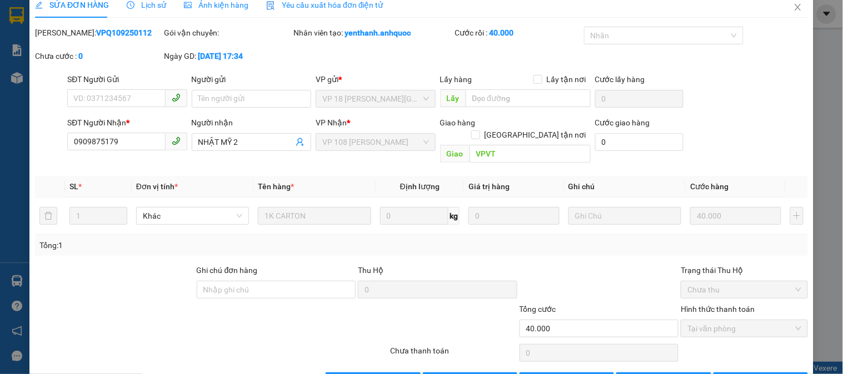
scroll to position [0, 0]
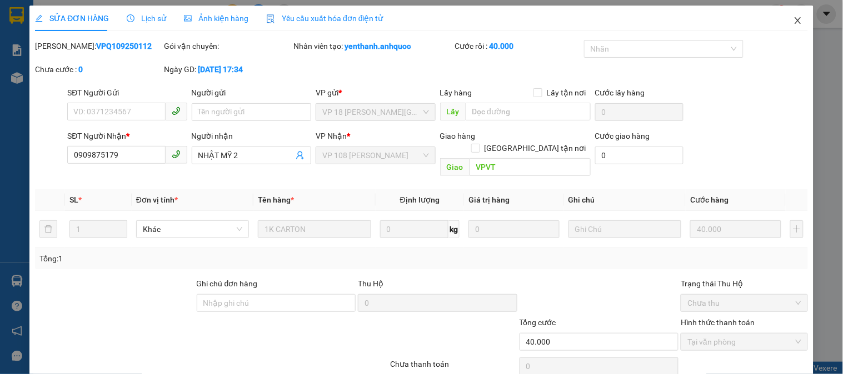
click at [793, 24] on icon "close" at bounding box center [797, 20] width 9 height 9
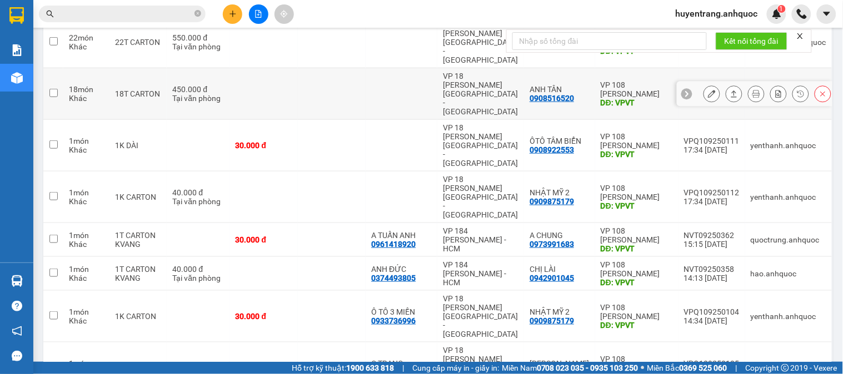
scroll to position [185, 0]
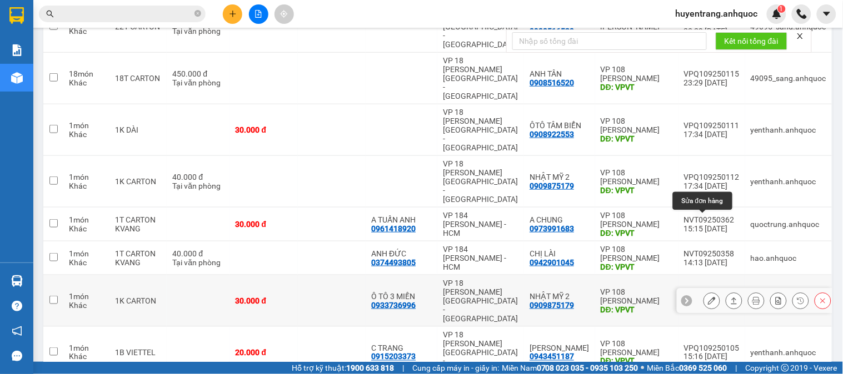
click at [703, 293] on div at bounding box center [711, 301] width 17 height 17
click at [708, 292] on button at bounding box center [712, 301] width 16 height 19
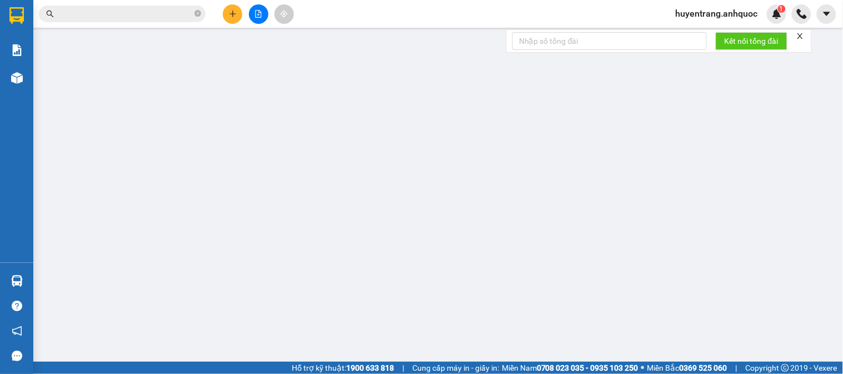
type input "0933736996"
type input "Ô TÔ 3 MIỀN"
type input "0909875179"
type input "NHẬT MỸ 2"
type input "VPVT"
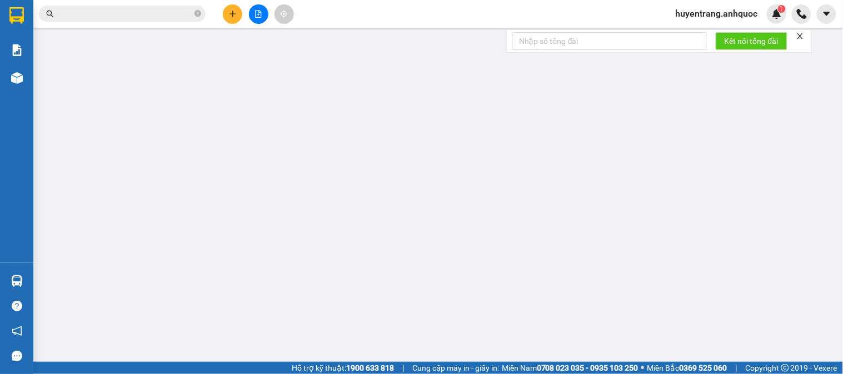
type input "30.000"
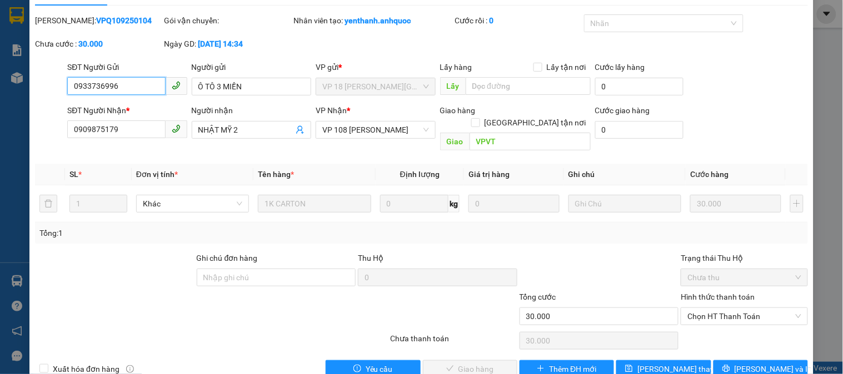
scroll to position [39, 0]
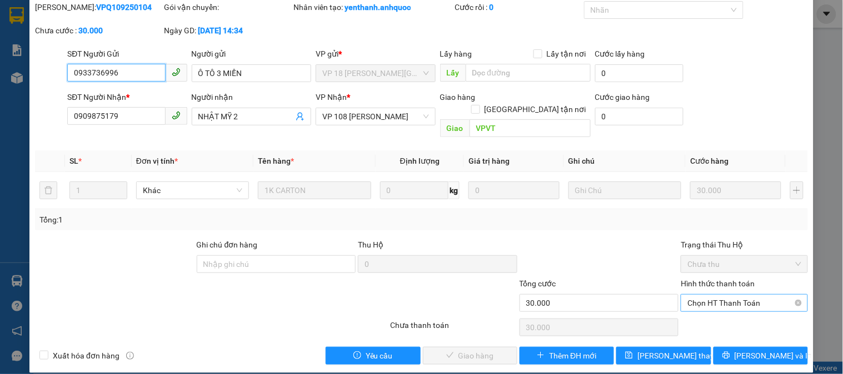
click at [737, 295] on span "Chọn HT Thanh Toán" at bounding box center [743, 303] width 113 height 17
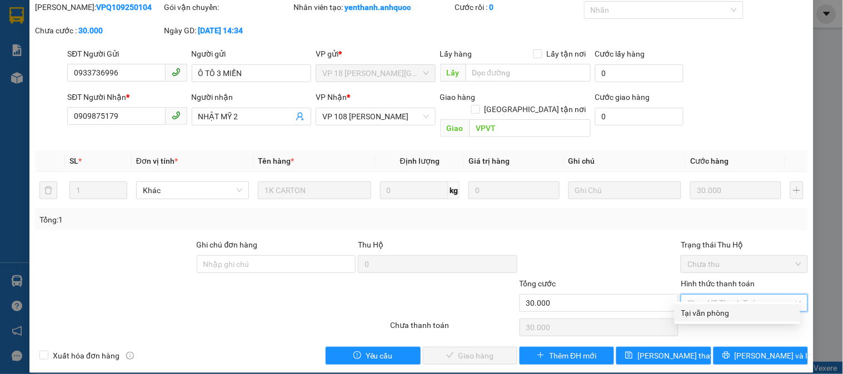
click at [720, 310] on div "Tại văn phòng" at bounding box center [737, 313] width 112 height 12
type input "0"
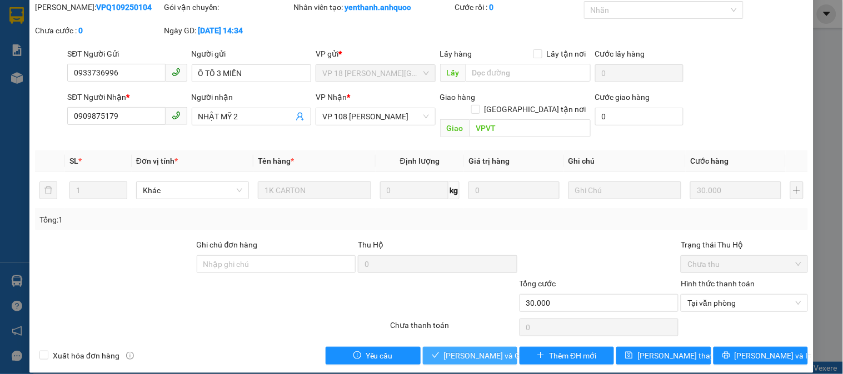
click at [493, 350] on span "[PERSON_NAME] và Giao hàng" at bounding box center [497, 356] width 107 height 12
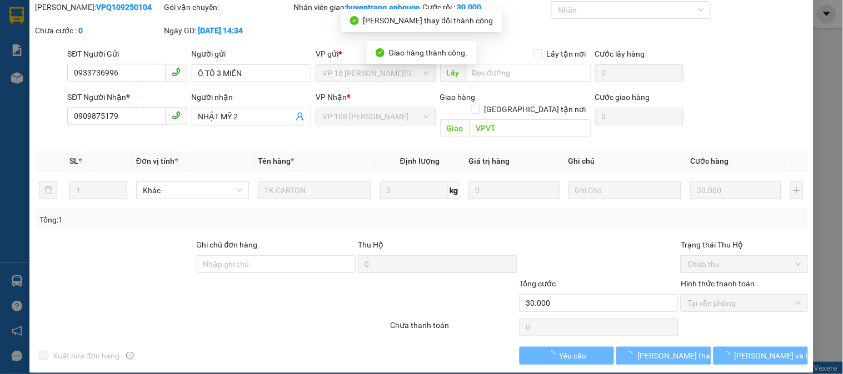
scroll to position [0, 0]
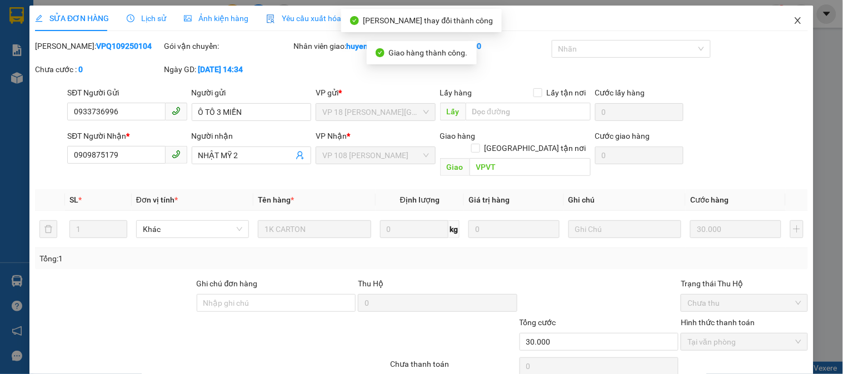
click at [793, 22] on icon "close" at bounding box center [797, 20] width 9 height 9
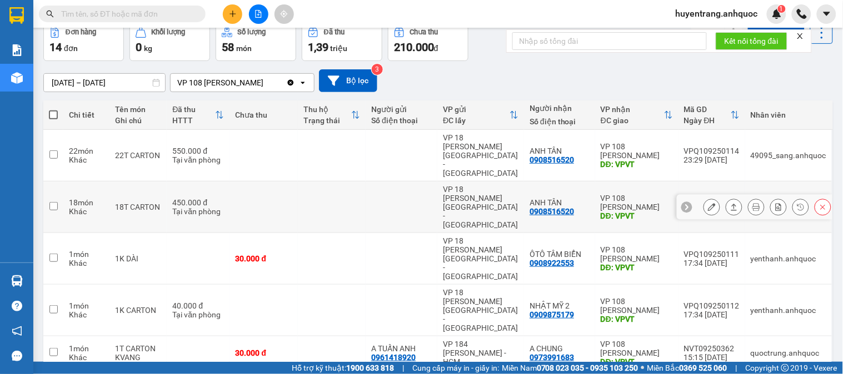
scroll to position [123, 0]
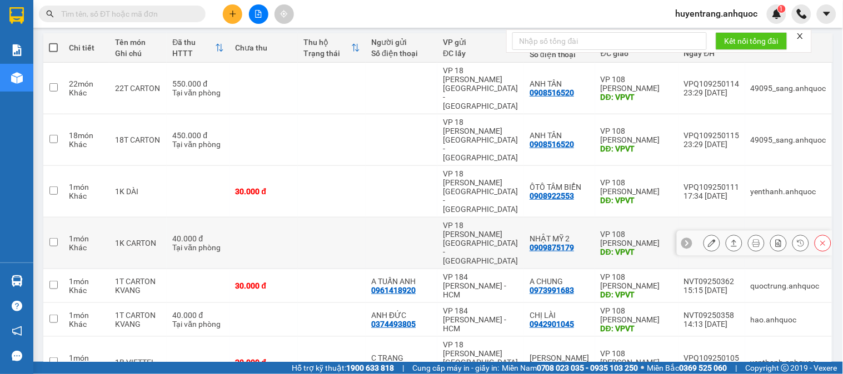
click at [288, 218] on td at bounding box center [263, 244] width 68 height 52
checkbox input "true"
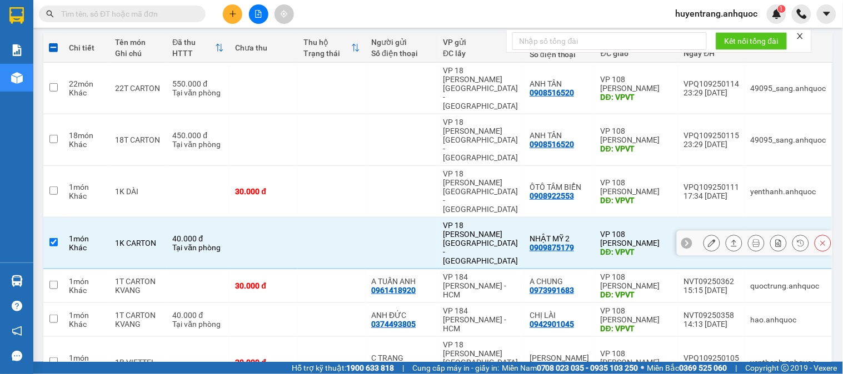
click at [709, 234] on button at bounding box center [712, 243] width 16 height 19
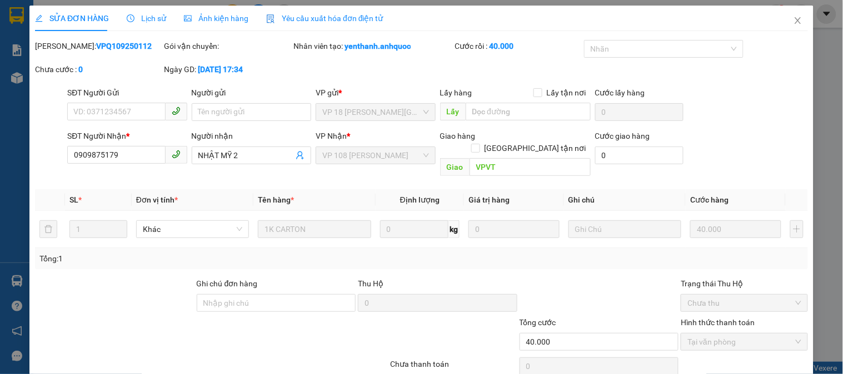
type input "0909875179"
type input "NHẬT MỸ 2"
type input "VPVT"
type input "40.000"
click at [128, 19] on icon "clock-circle" at bounding box center [131, 18] width 8 height 8
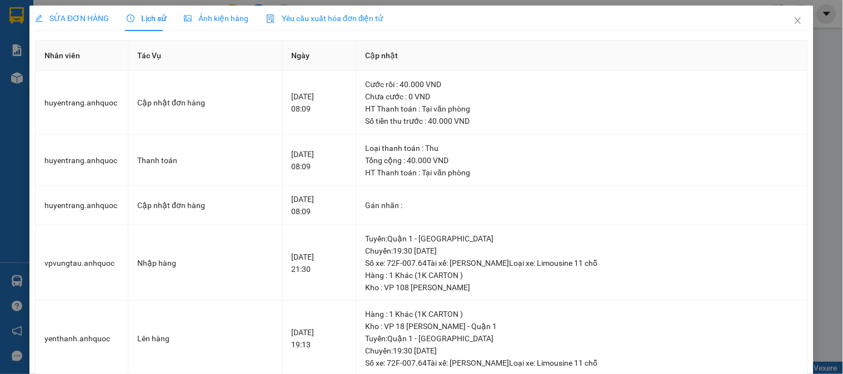
click at [89, 24] on div "SỬA ĐƠN HÀNG" at bounding box center [72, 19] width 74 height 26
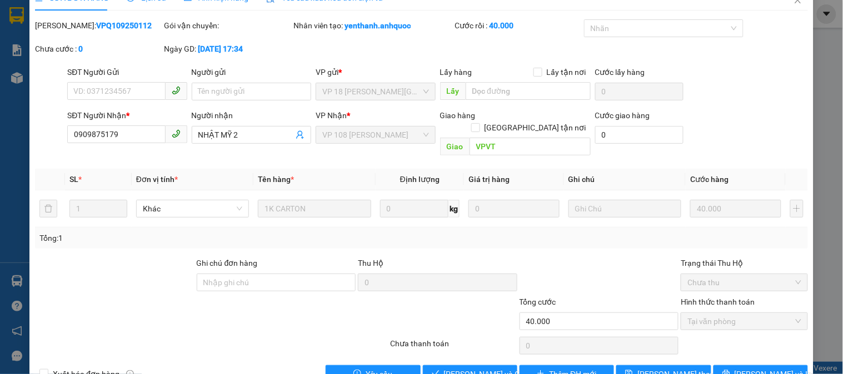
scroll to position [39, 0]
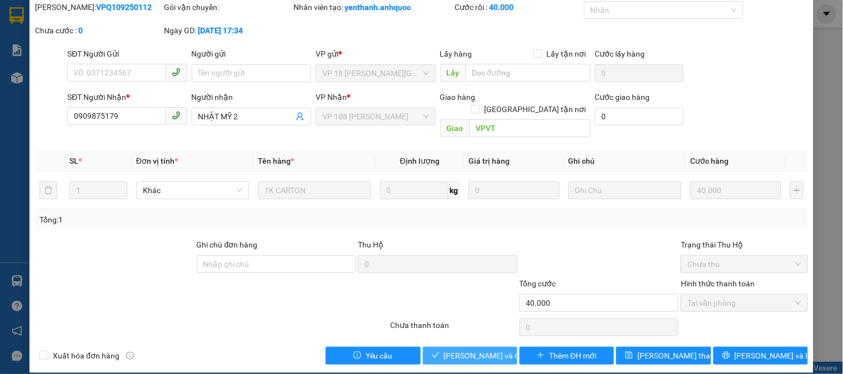
click at [473, 350] on span "[PERSON_NAME] và Giao hàng" at bounding box center [497, 356] width 107 height 12
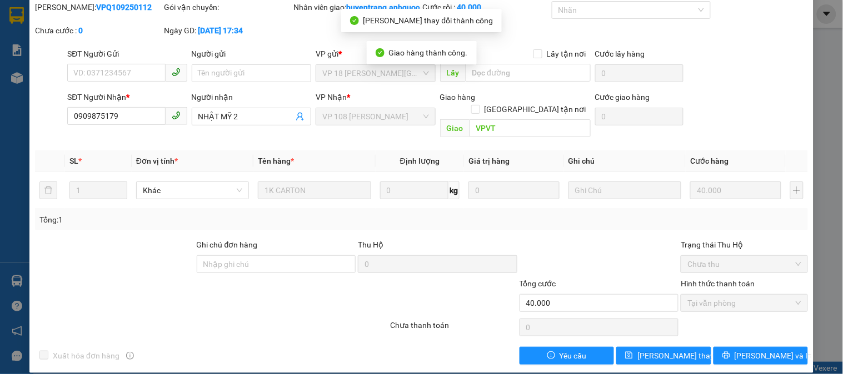
scroll to position [0, 0]
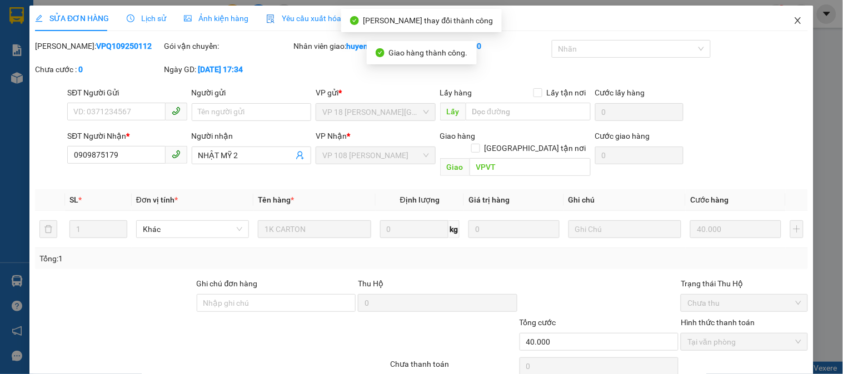
click at [784, 21] on span "Close" at bounding box center [797, 21] width 31 height 31
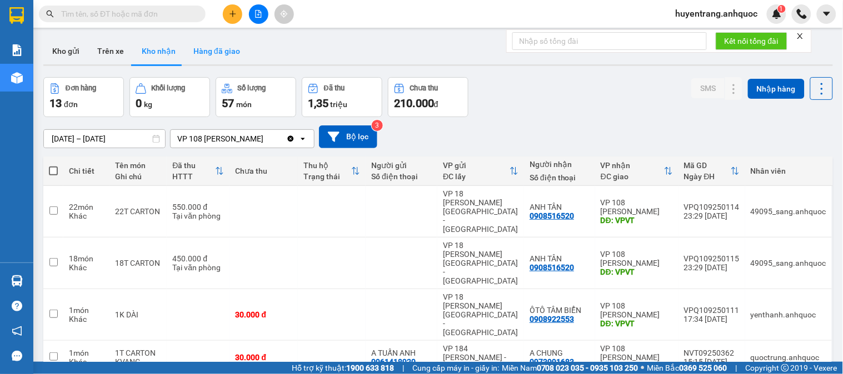
click at [222, 53] on button "Hàng đã giao" at bounding box center [216, 51] width 64 height 27
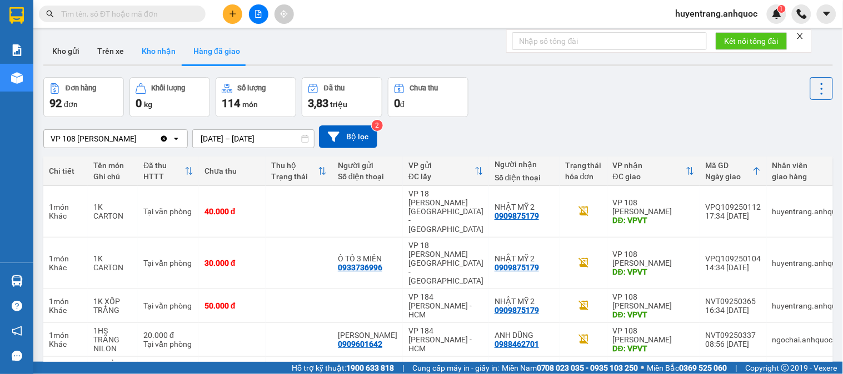
click at [169, 51] on button "Kho nhận" at bounding box center [159, 51] width 52 height 27
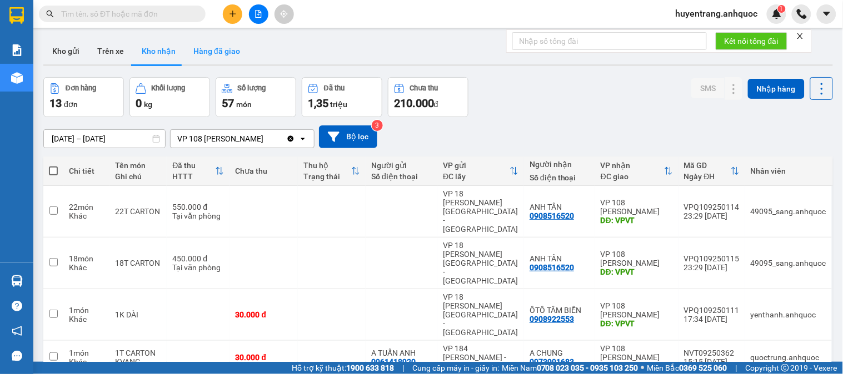
click at [214, 56] on button "Hàng đã giao" at bounding box center [216, 51] width 64 height 27
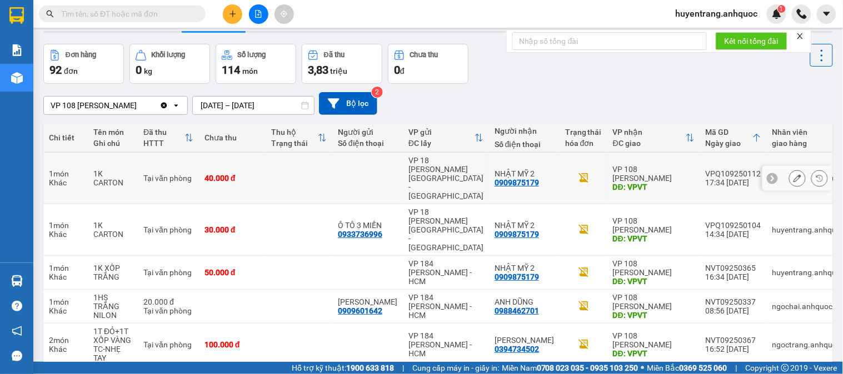
scroll to position [62, 0]
